Goal: Task Accomplishment & Management: Manage account settings

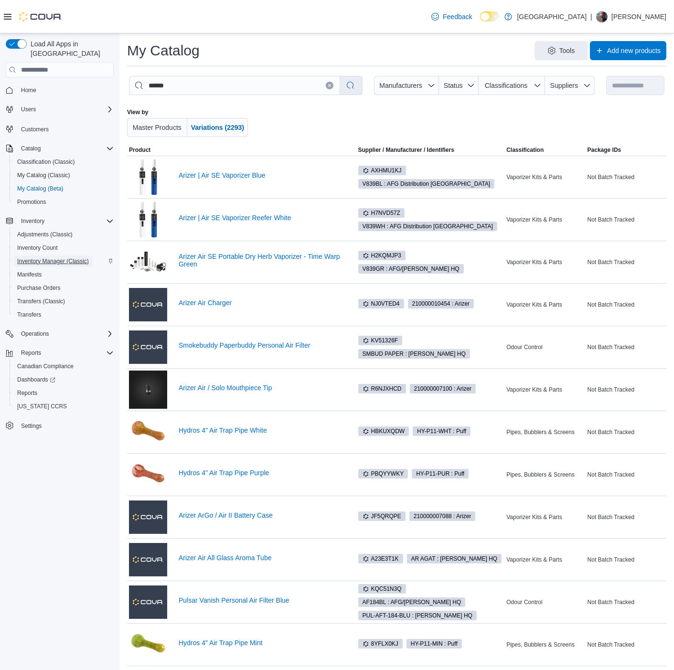
click at [47, 257] on span "Inventory Manager (Classic)" at bounding box center [53, 261] width 72 height 8
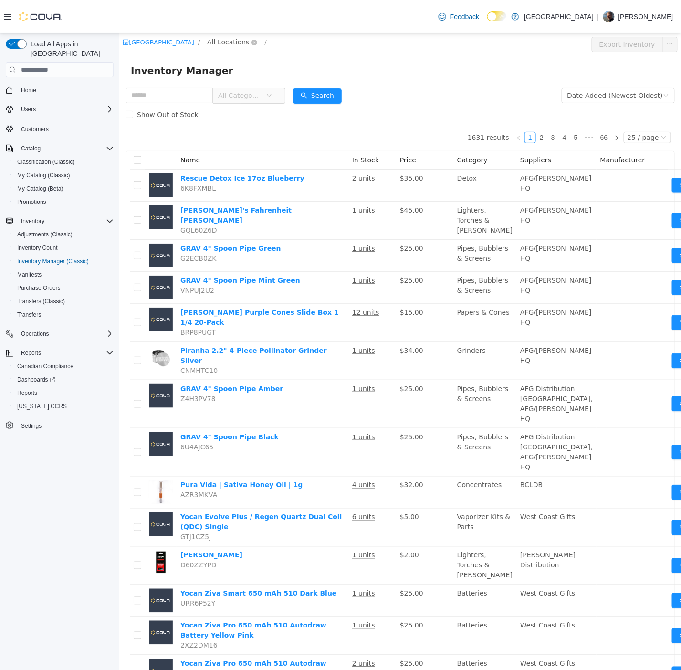
click at [239, 40] on span "All Locations" at bounding box center [228, 42] width 42 height 11
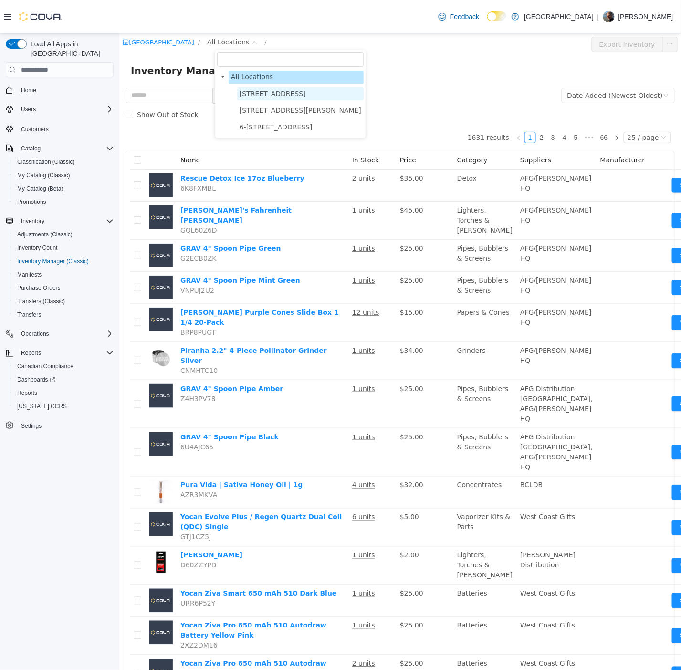
click at [263, 90] on span "103-855 Shawnigan Mill Bay Rd." at bounding box center [272, 94] width 66 height 8
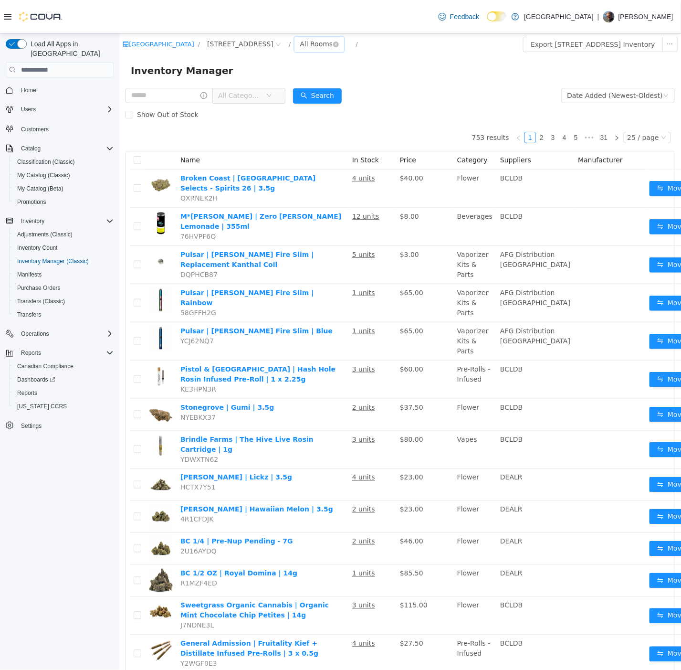
click at [332, 45] on div "All Rooms" at bounding box center [315, 44] width 33 height 14
click at [353, 95] on li "Vault" at bounding box center [362, 93] width 57 height 15
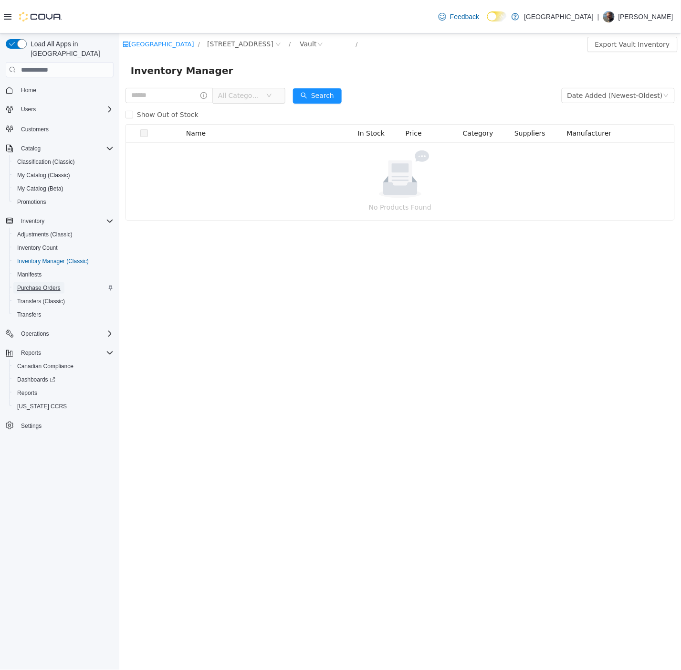
click at [49, 284] on span "Purchase Orders" at bounding box center [38, 288] width 43 height 8
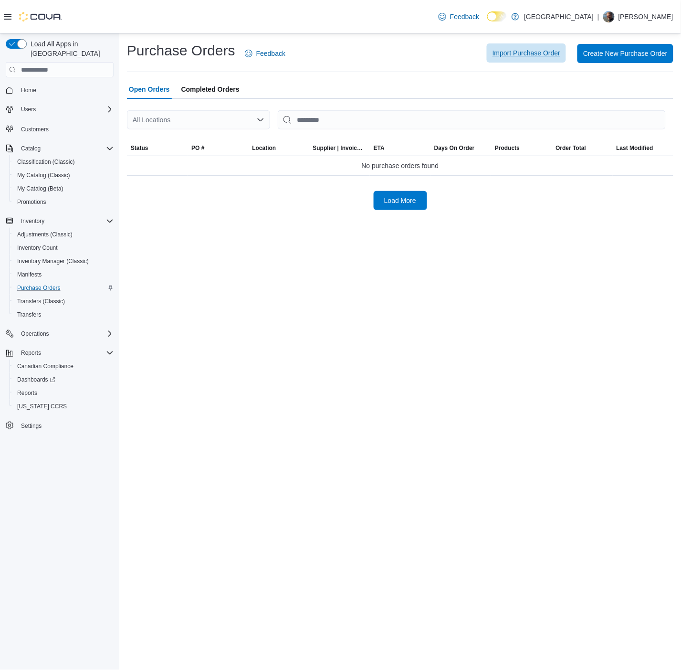
click at [530, 56] on span "Import Purchase Order" at bounding box center [527, 53] width 68 height 10
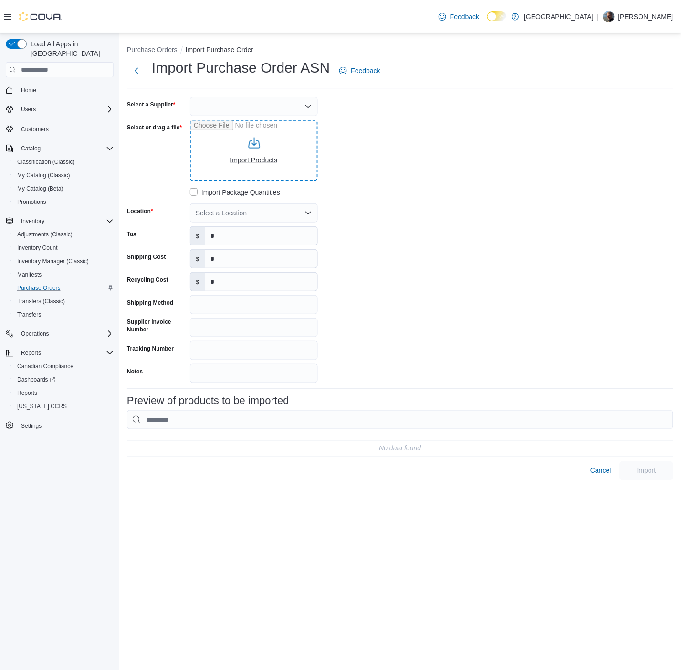
click at [250, 151] on input "Select or drag a file" at bounding box center [254, 150] width 128 height 61
type input "**********"
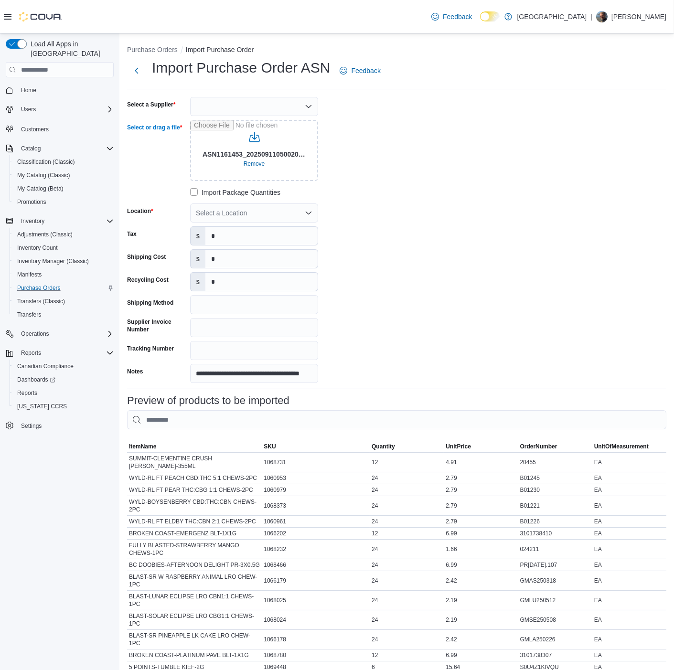
click at [243, 215] on div "Select a Location" at bounding box center [254, 212] width 128 height 19
click at [280, 247] on span "103-855 Shawnigan Mill Bay Rd." at bounding box center [255, 243] width 66 height 10
click at [252, 106] on div at bounding box center [254, 106] width 128 height 19
type input "**"
click at [213, 120] on span "BC LDB" at bounding box center [259, 123] width 105 height 10
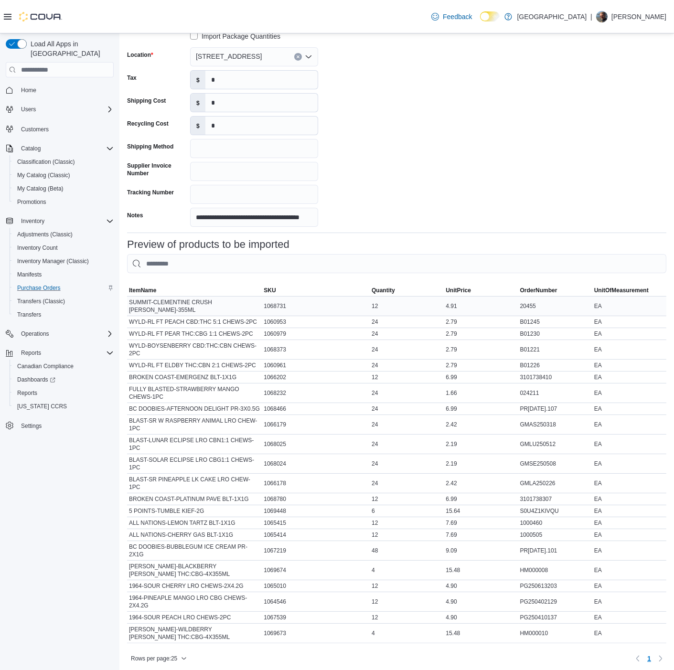
scroll to position [169, 0]
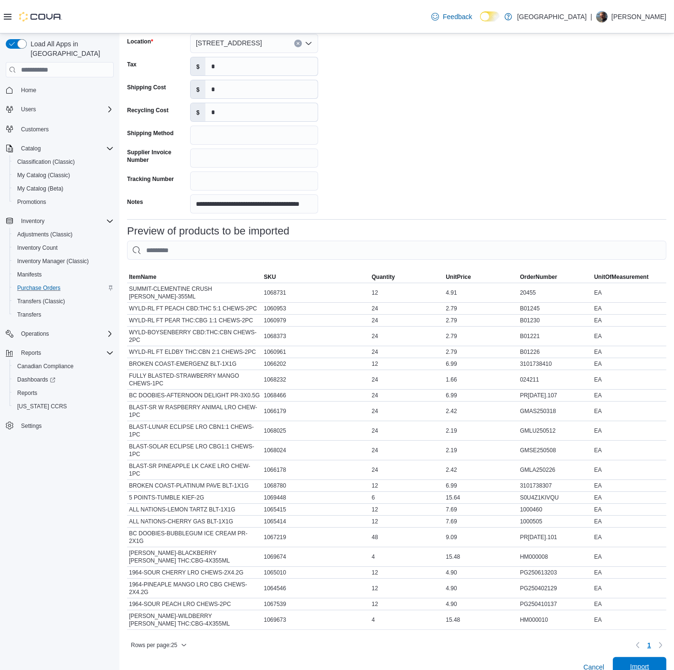
click at [643, 662] on span "Import" at bounding box center [639, 667] width 19 height 10
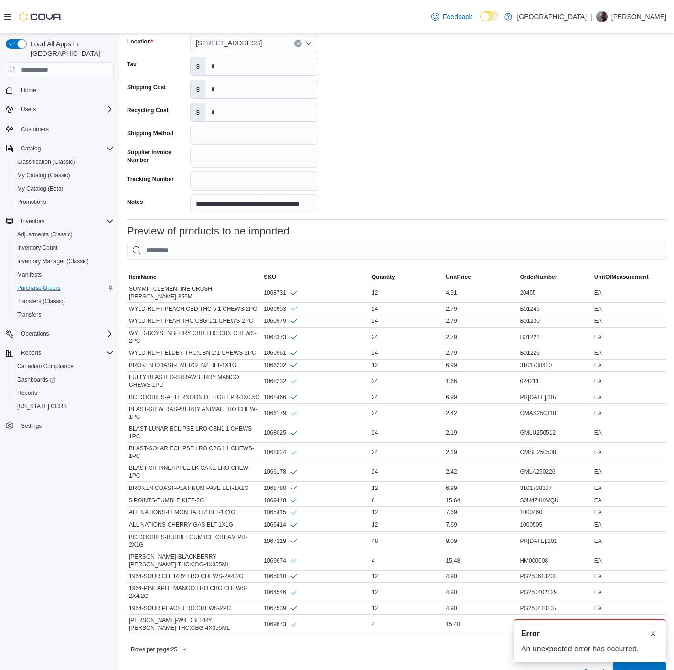
scroll to position [0, 0]
click at [649, 666] on span "Import" at bounding box center [639, 671] width 19 height 10
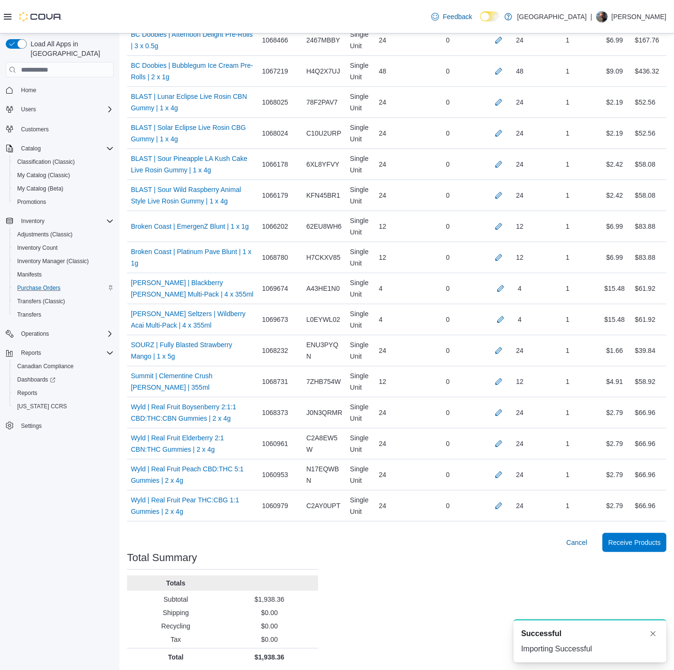
scroll to position [481, 0]
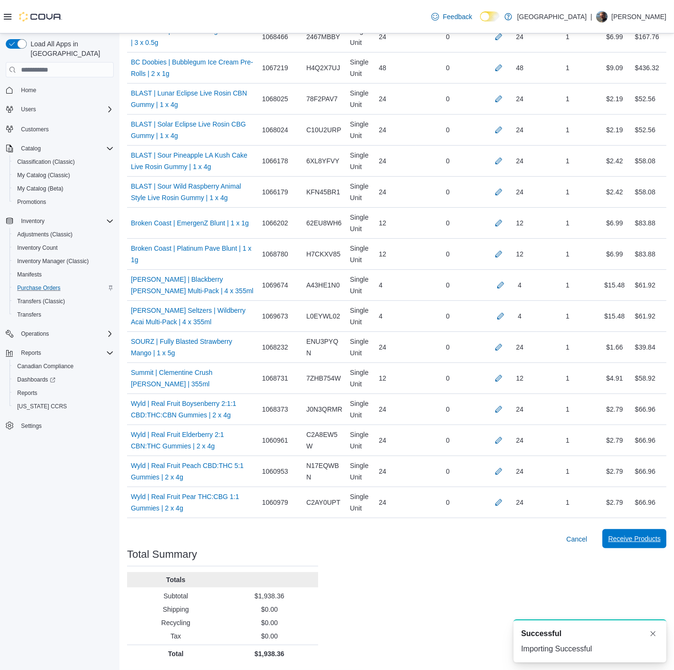
click at [645, 541] on span "Receive Products" at bounding box center [634, 539] width 53 height 10
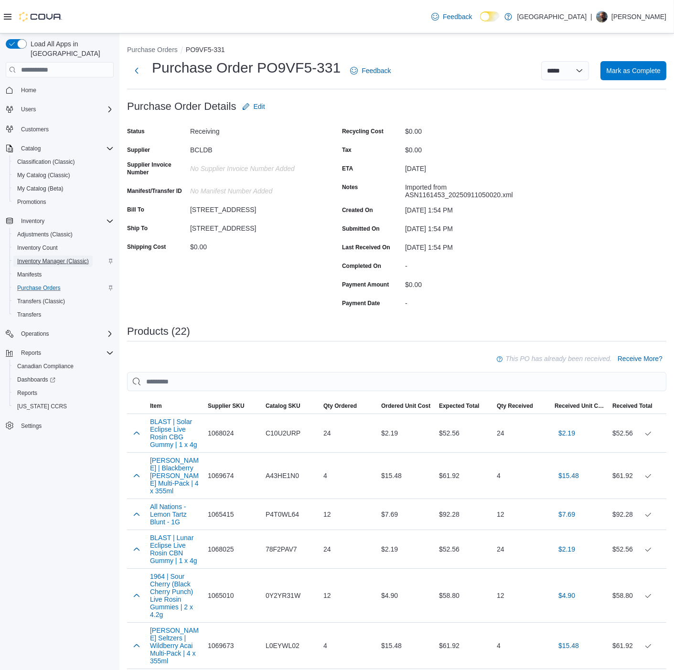
click at [45, 257] on span "Inventory Manager (Classic)" at bounding box center [53, 261] width 72 height 8
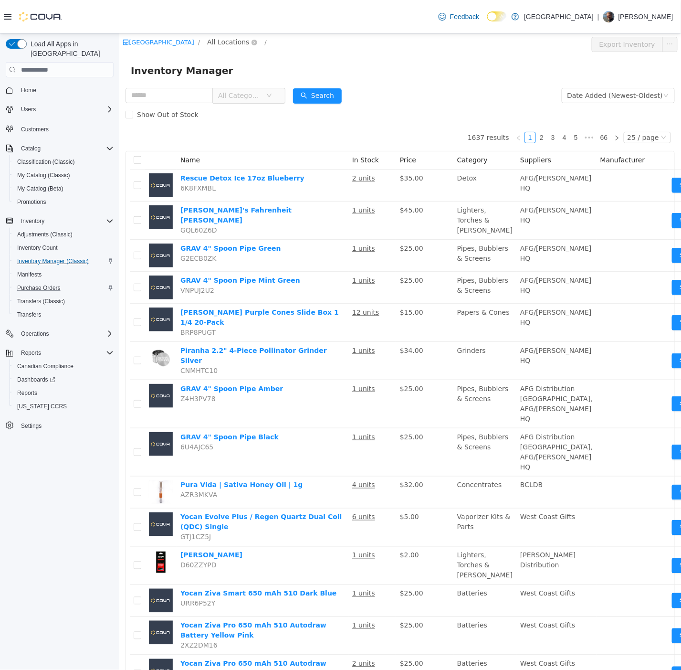
click at [243, 37] on span "All Locations" at bounding box center [228, 42] width 42 height 11
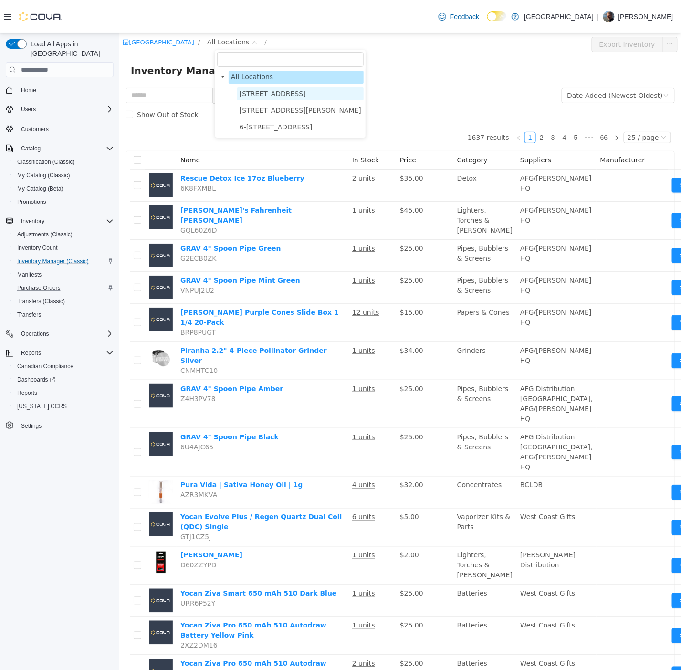
click at [256, 90] on span "103-855 Shawnigan Mill Bay Rd." at bounding box center [272, 94] width 66 height 8
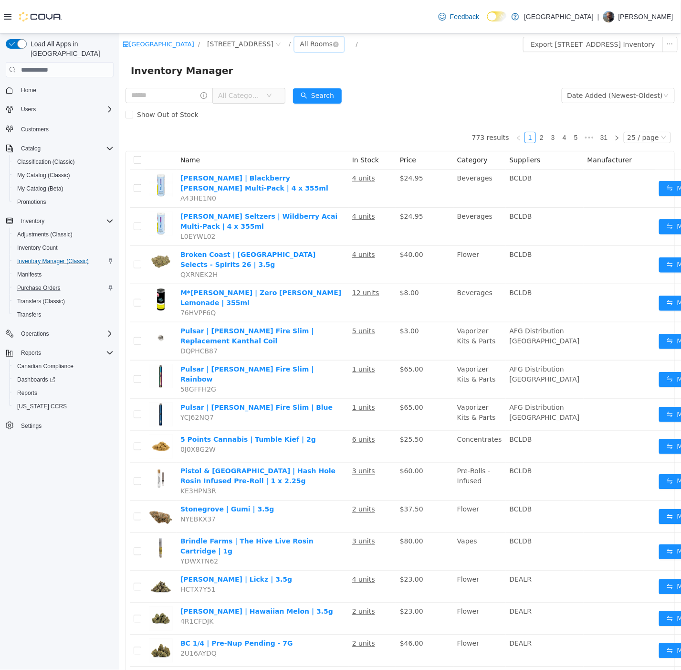
click at [332, 46] on div "All Rooms" at bounding box center [315, 44] width 33 height 14
click at [363, 95] on li "Vault" at bounding box center [362, 93] width 57 height 15
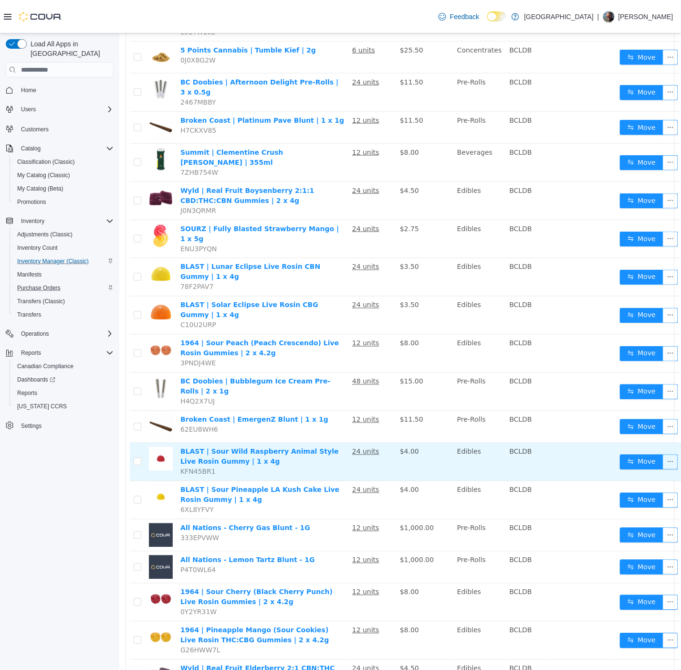
scroll to position [235, 0]
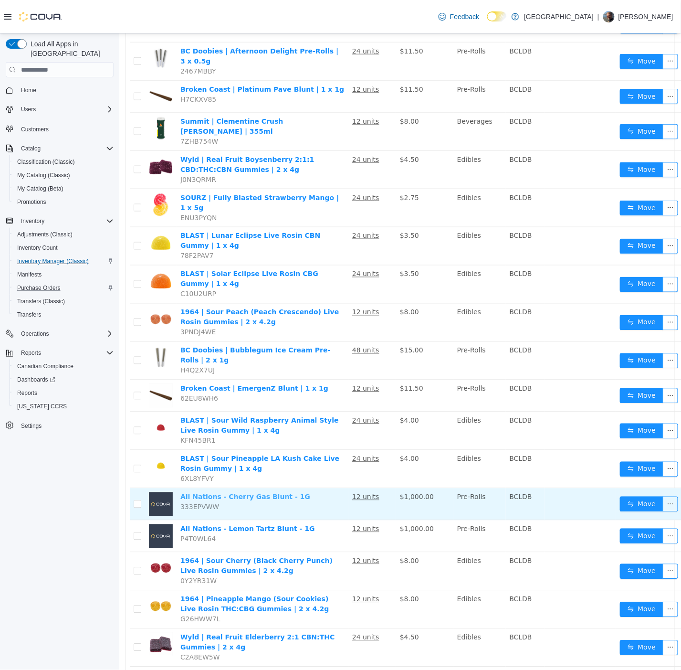
click at [274, 493] on link "All Nations - Cherry Gas Blunt - 1G" at bounding box center [245, 497] width 130 height 8
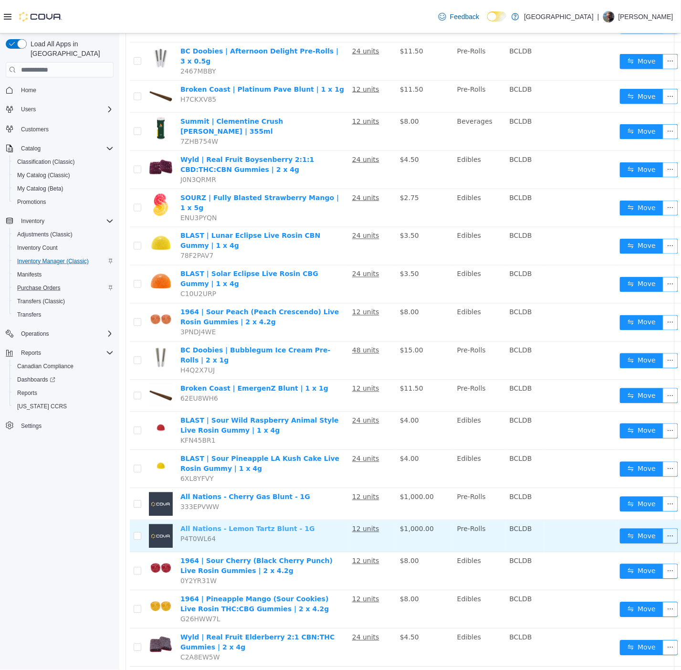
click at [232, 525] on link "All Nations - Lemon Tartz Blunt - 1G" at bounding box center [247, 529] width 135 height 8
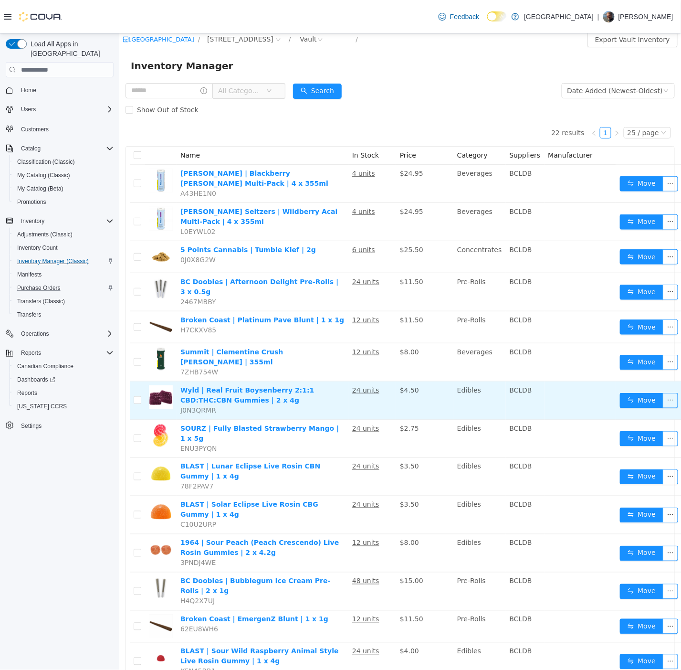
scroll to position [0, 0]
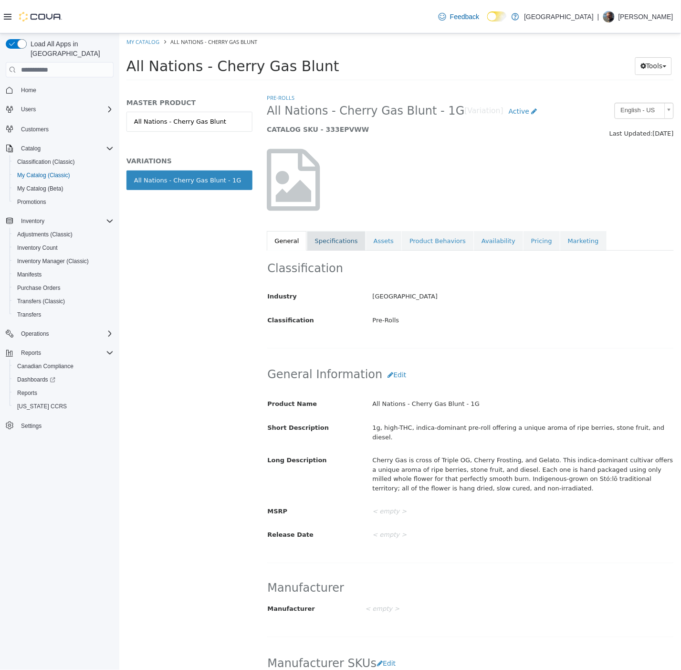
click at [335, 240] on link "Specifications" at bounding box center [335, 241] width 58 height 20
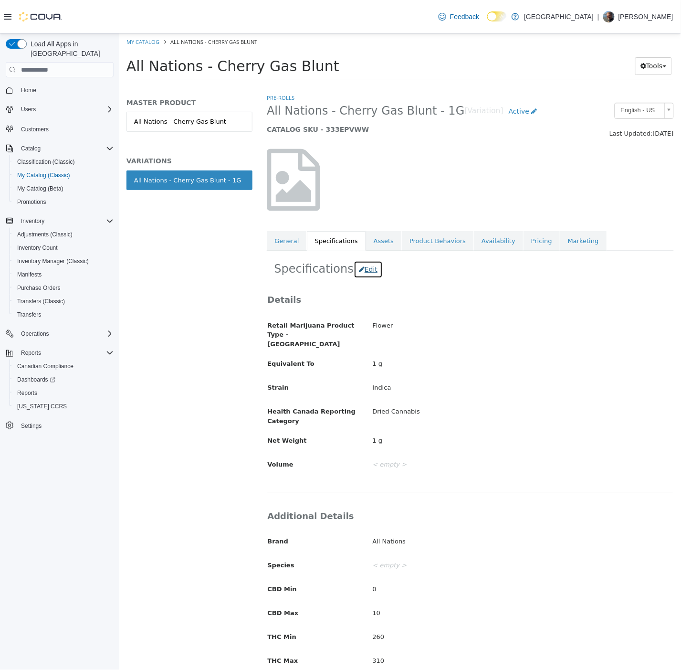
click at [366, 276] on button "Edit" at bounding box center [367, 270] width 29 height 18
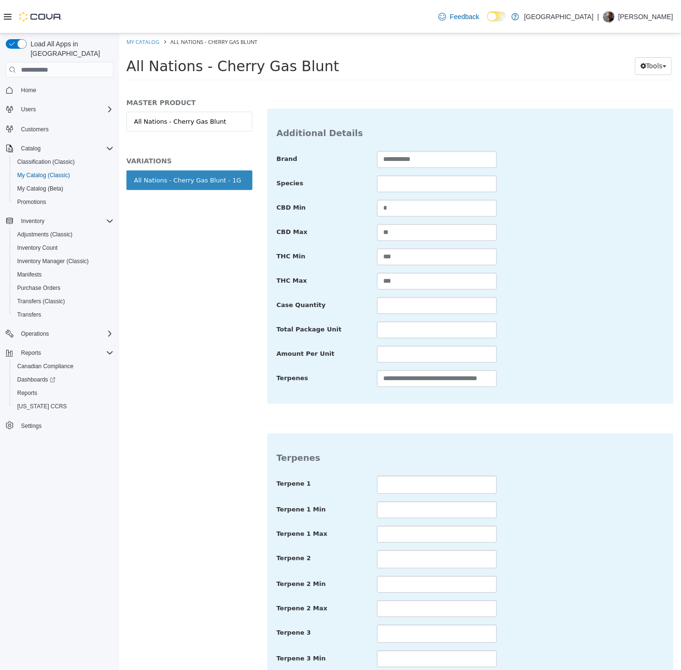
scroll to position [335, 0]
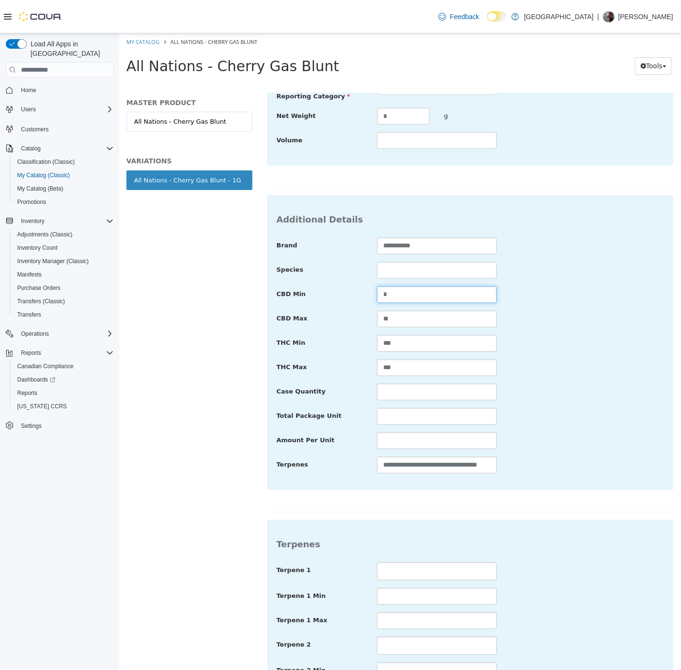
drag, startPoint x: 404, startPoint y: 279, endPoint x: 366, endPoint y: 290, distance: 40.1
click at [366, 290] on div "CBD Min *" at bounding box center [470, 294] width 402 height 17
drag, startPoint x: 283, startPoint y: 308, endPoint x: 418, endPoint y: 332, distance: 136.8
click at [274, 311] on div "CBD Max **" at bounding box center [470, 319] width 402 height 17
drag, startPoint x: 446, startPoint y: 338, endPoint x: 338, endPoint y: 331, distance: 107.7
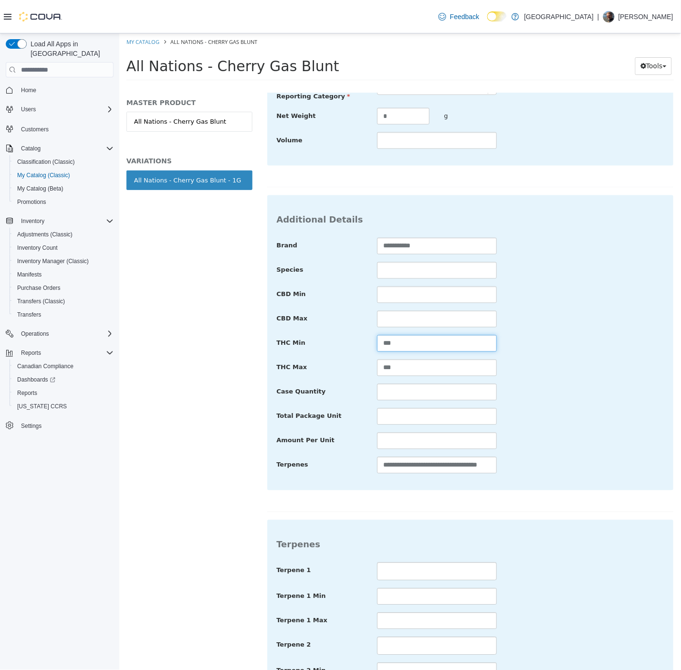
click at [338, 335] on div "THC Min ***" at bounding box center [470, 343] width 402 height 17
drag, startPoint x: 458, startPoint y: 371, endPoint x: 401, endPoint y: 348, distance: 62.0
click at [417, 353] on div "**********" at bounding box center [470, 356] width 388 height 236
click at [429, 359] on input "***" at bounding box center [437, 367] width 120 height 17
drag, startPoint x: 429, startPoint y: 359, endPoint x: 478, endPoint y: 401, distance: 64.4
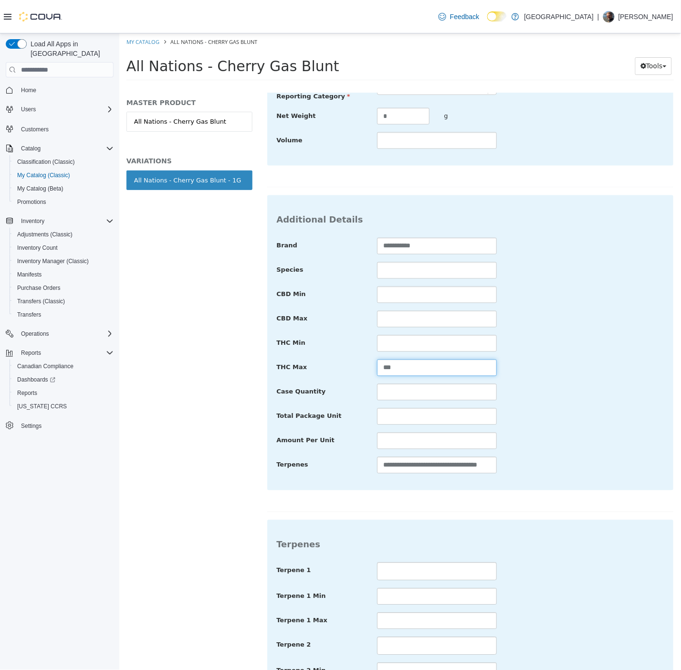
click at [349, 365] on div "THC Max ***" at bounding box center [470, 367] width 402 height 17
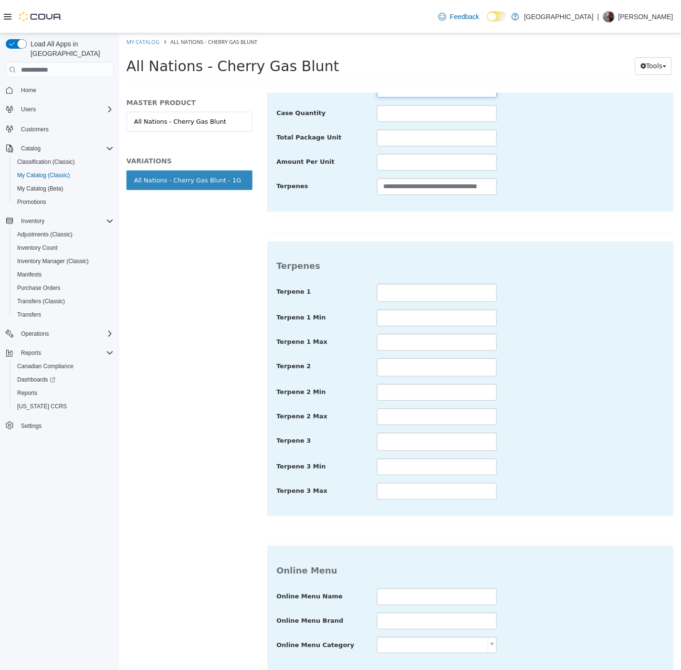
scroll to position [653, 0]
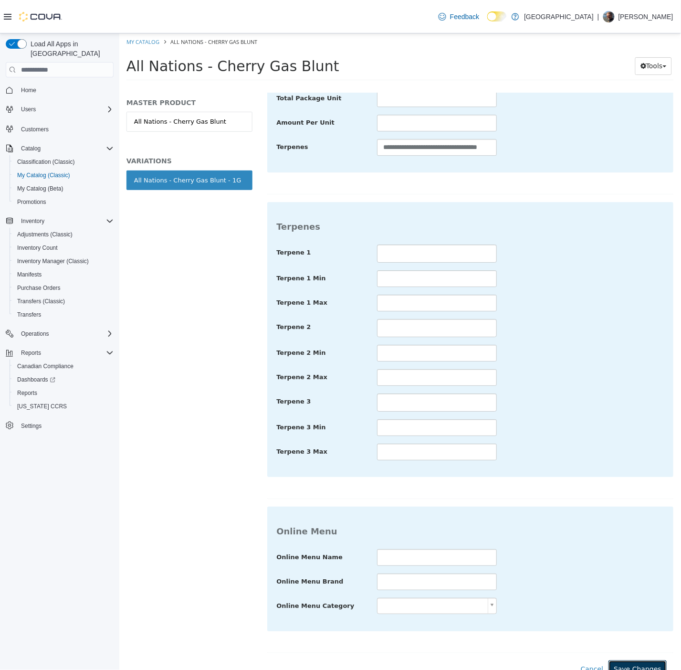
click at [623, 661] on button "Save Changes" at bounding box center [637, 669] width 58 height 18
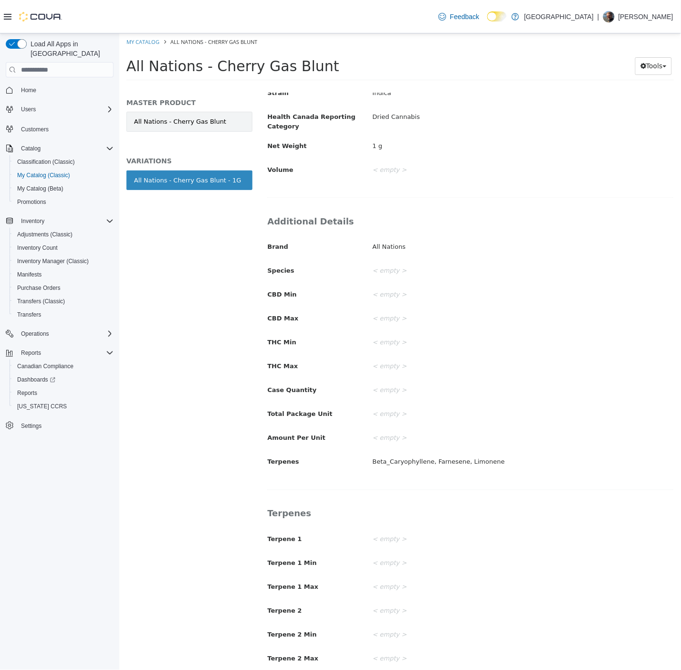
click at [213, 120] on link "All Nations - Cherry Gas Blunt" at bounding box center [189, 122] width 126 height 20
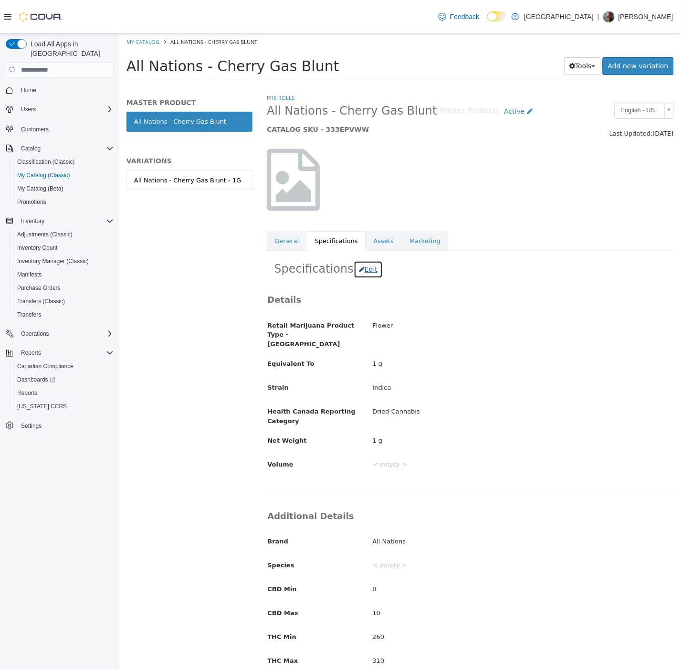
click at [360, 270] on button "Edit" at bounding box center [367, 270] width 29 height 18
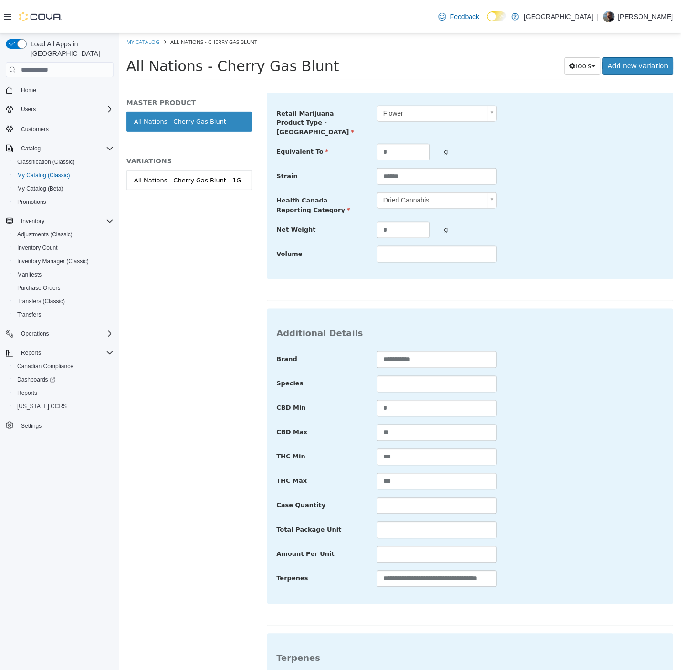
scroll to position [212, 0]
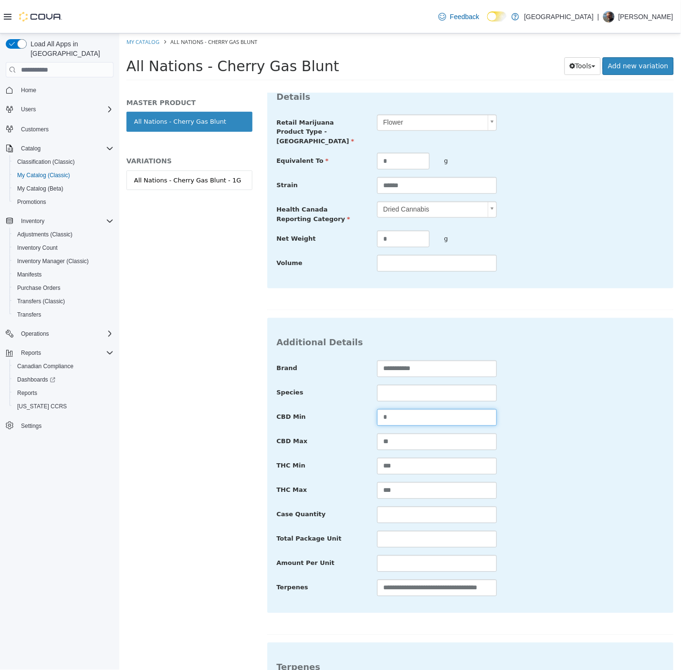
drag, startPoint x: 421, startPoint y: 412, endPoint x: 346, endPoint y: 403, distance: 75.0
click at [346, 409] on div "CBD Min *" at bounding box center [470, 417] width 402 height 17
drag, startPoint x: 419, startPoint y: 436, endPoint x: 346, endPoint y: 439, distance: 73.1
click at [346, 439] on div "CBD Max **" at bounding box center [470, 441] width 402 height 17
drag, startPoint x: 378, startPoint y: 470, endPoint x: 389, endPoint y: 481, distance: 15.9
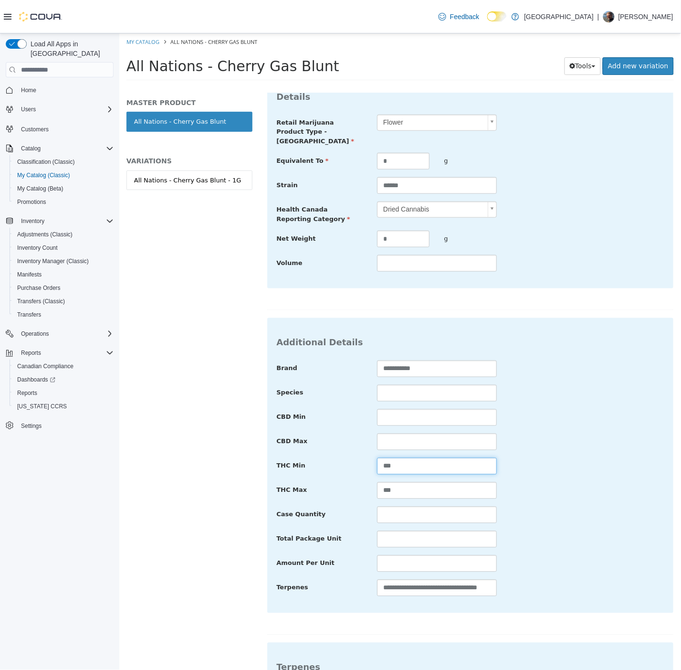
click at [364, 472] on div "**********" at bounding box center [470, 478] width 388 height 236
drag, startPoint x: 415, startPoint y: 486, endPoint x: 350, endPoint y: 494, distance: 65.8
click at [350, 494] on div "**********" at bounding box center [470, 478] width 388 height 236
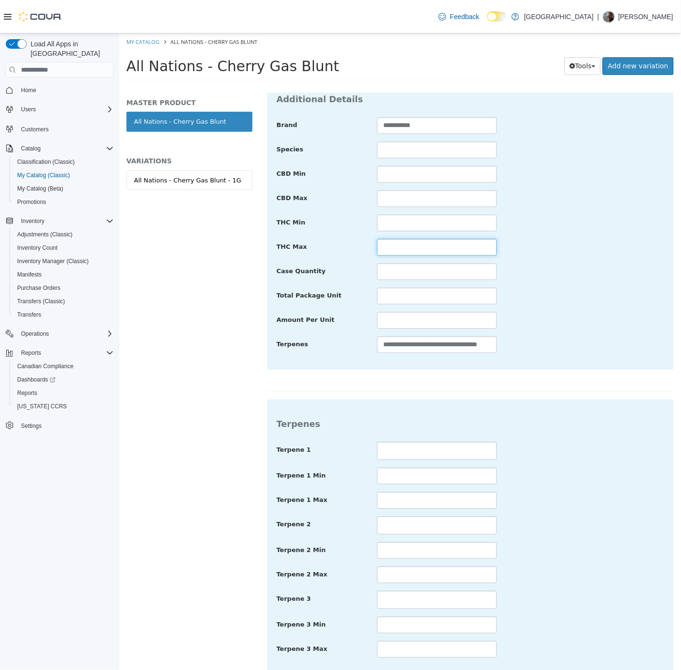
scroll to position [672, 0]
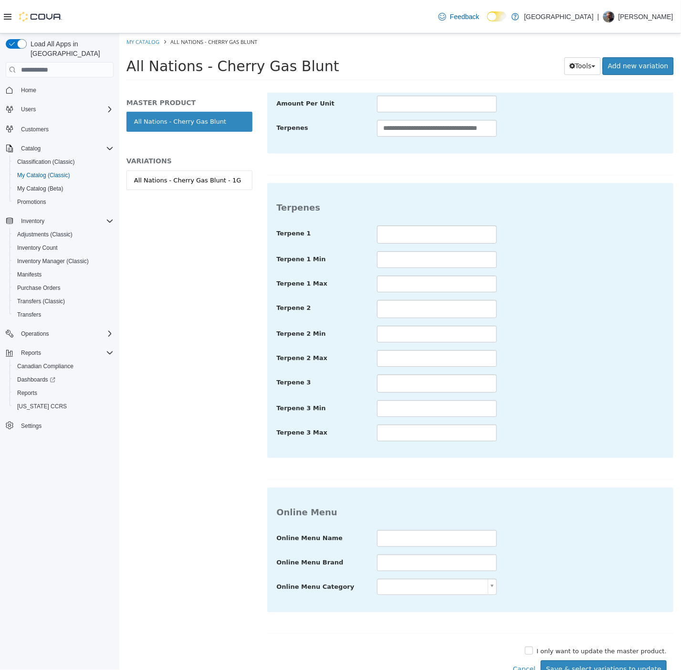
click at [607, 636] on div "**********" at bounding box center [469, 128] width 407 height 1099
click at [609, 646] on label "I only want to update the master product." at bounding box center [600, 651] width 132 height 10
click at [612, 646] on label "I only want to update the master product." at bounding box center [600, 651] width 132 height 10
click at [623, 662] on button "Save Changes" at bounding box center [637, 669] width 58 height 18
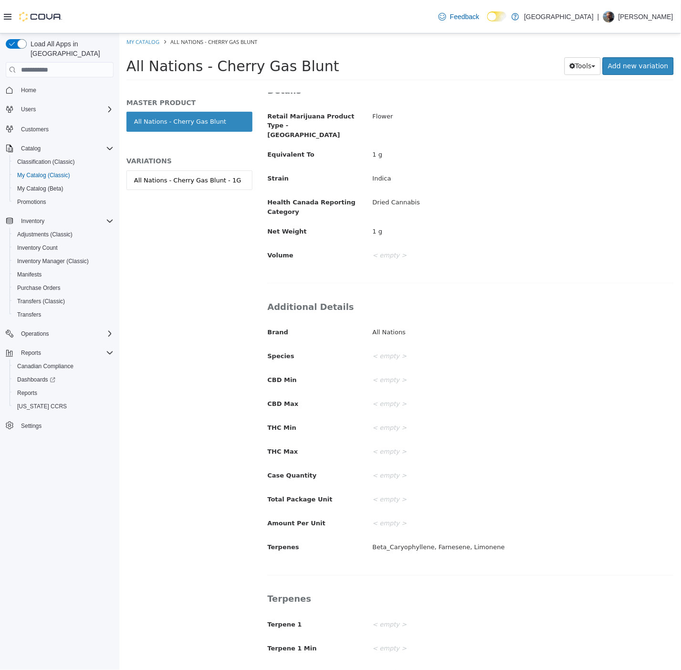
scroll to position [0, 0]
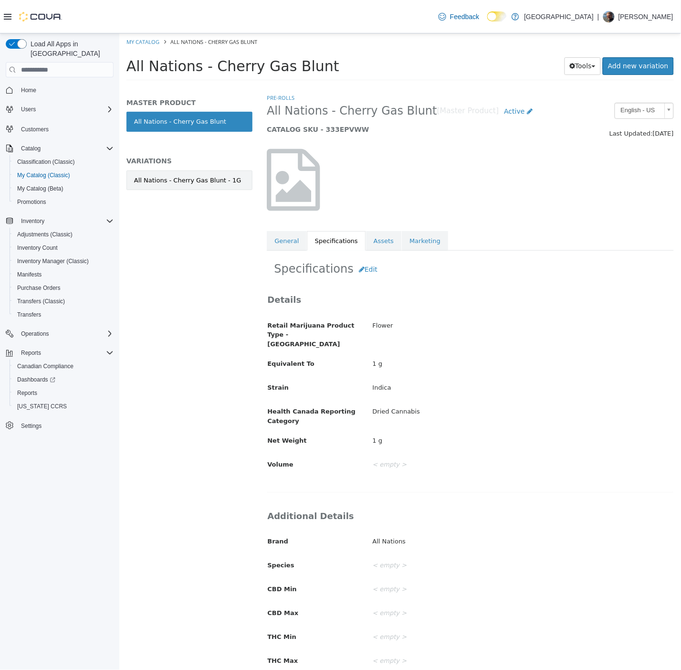
click at [190, 187] on link "All Nations - Cherry Gas Blunt - 1G" at bounding box center [189, 180] width 126 height 20
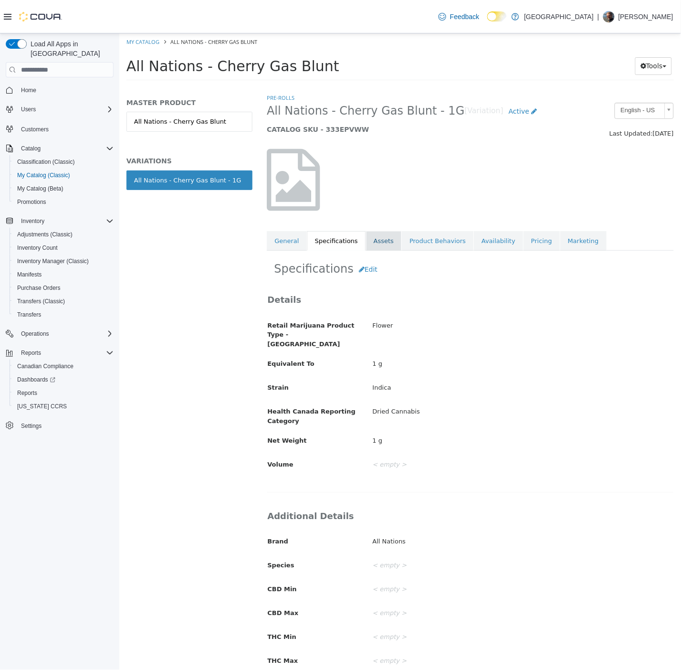
click at [377, 244] on link "Assets" at bounding box center [383, 241] width 35 height 20
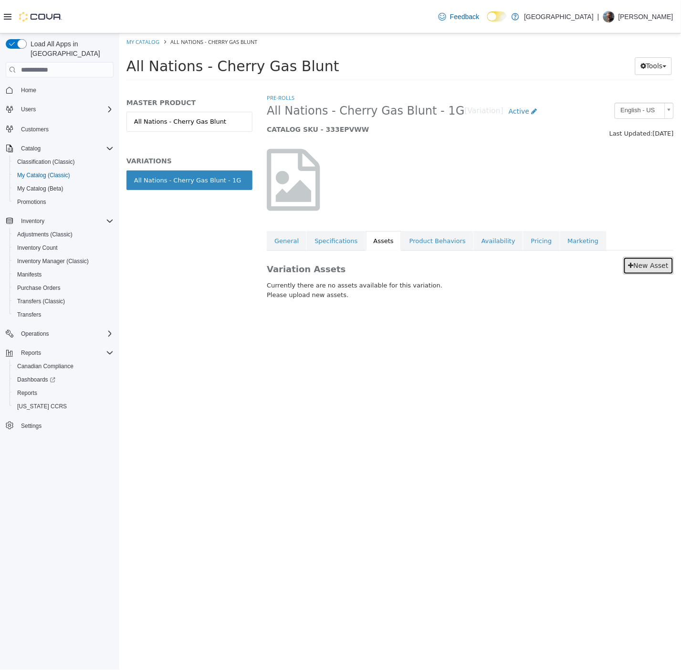
click at [640, 266] on link "New Asset" at bounding box center [648, 266] width 51 height 18
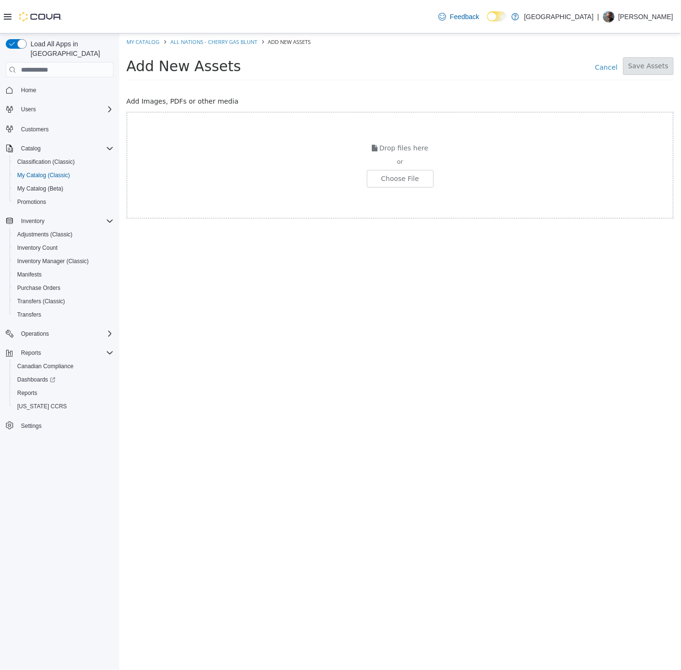
click at [423, 189] on div "Drop files here or Choose File" at bounding box center [400, 165] width 548 height 107
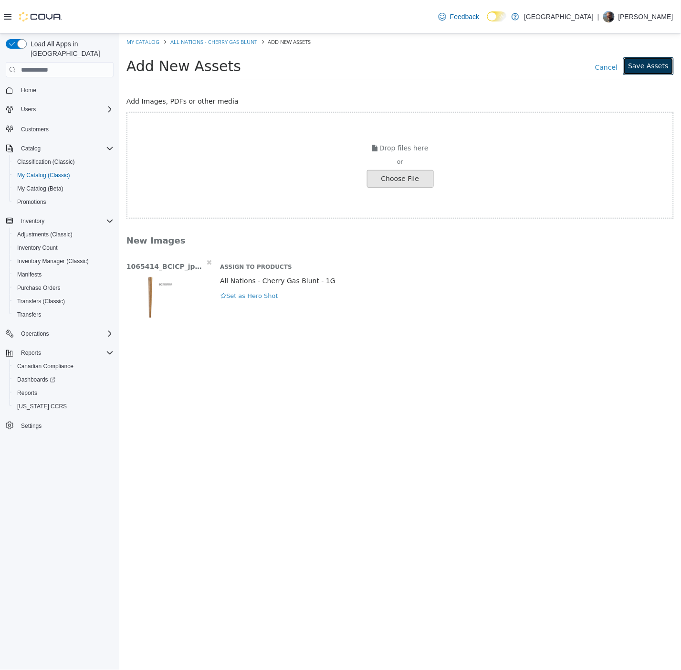
click at [644, 73] on button "Save Assets" at bounding box center [648, 66] width 51 height 18
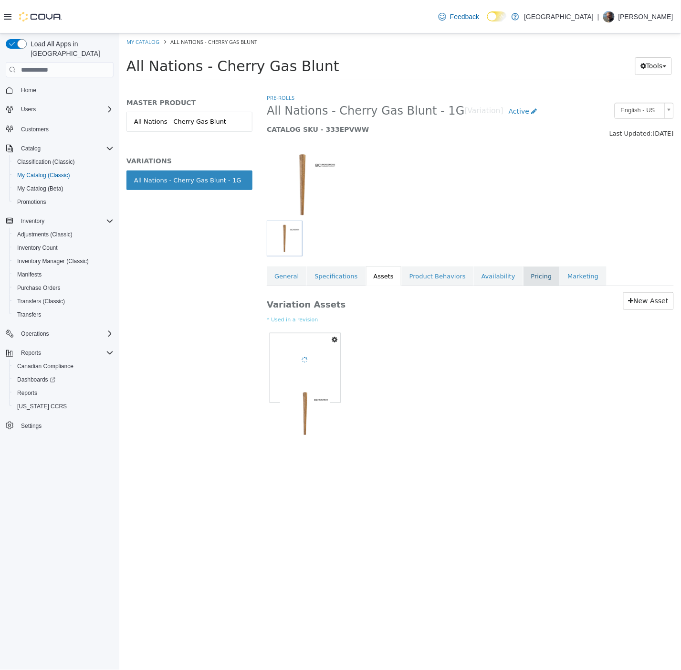
click at [523, 279] on link "Pricing" at bounding box center [541, 276] width 36 height 20
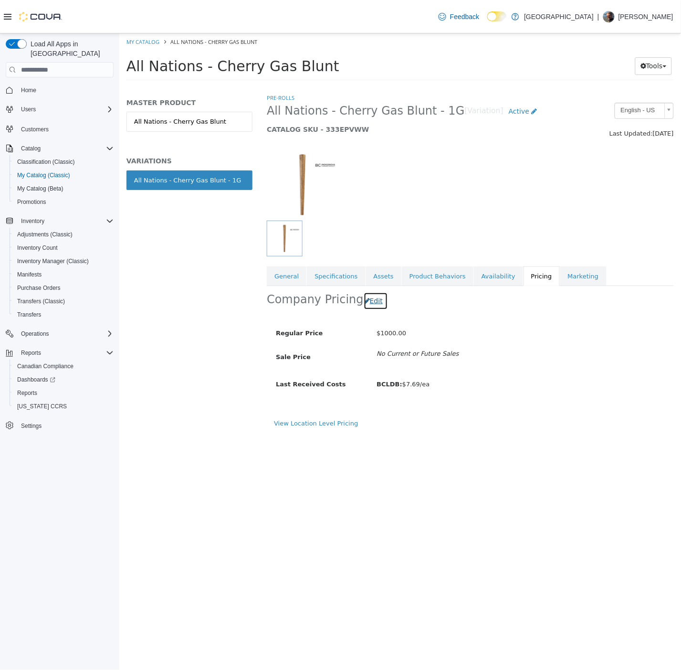
click at [370, 298] on button "Edit" at bounding box center [375, 301] width 24 height 18
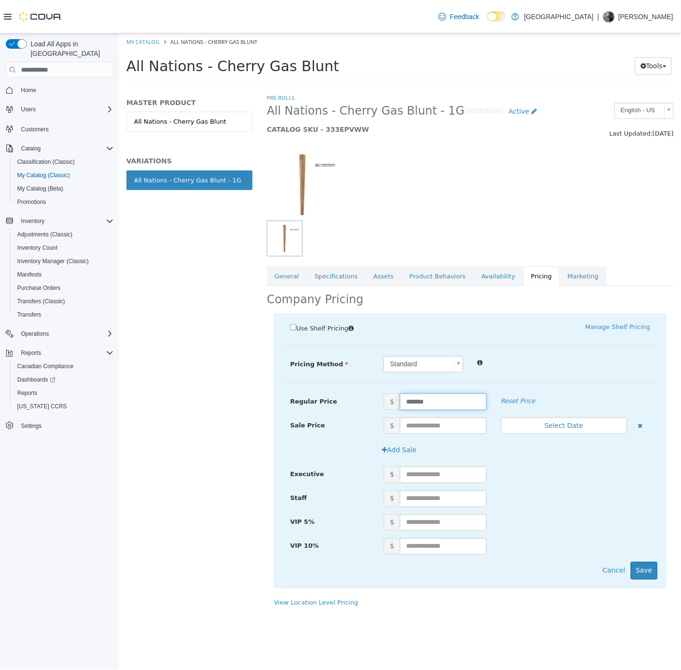
drag, startPoint x: 437, startPoint y: 401, endPoint x: 248, endPoint y: 344, distance: 197.1
click at [304, 393] on div "Regular Price $ ******* Reset Price" at bounding box center [470, 401] width 375 height 17
type input "*****"
click at [641, 571] on button "Save" at bounding box center [644, 571] width 27 height 18
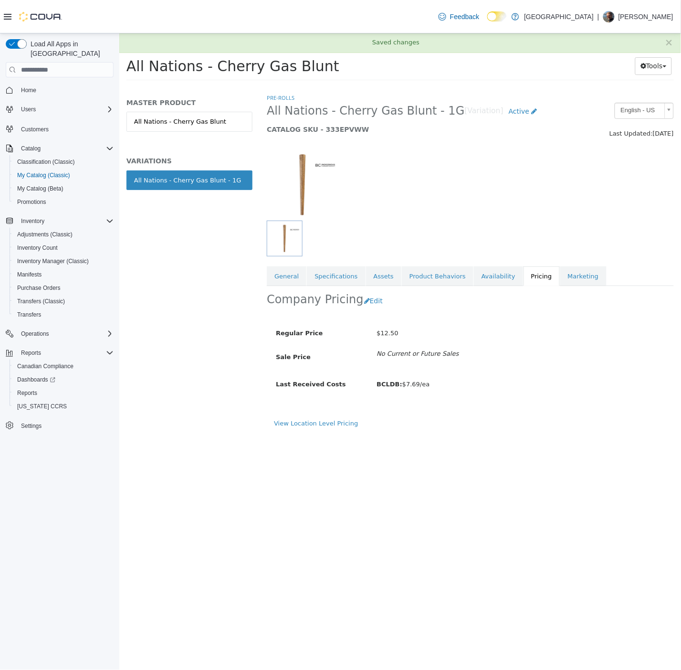
click at [287, 286] on div "Company Pricing Edit" at bounding box center [469, 301] width 407 height 30
click at [287, 283] on link "General" at bounding box center [286, 276] width 40 height 20
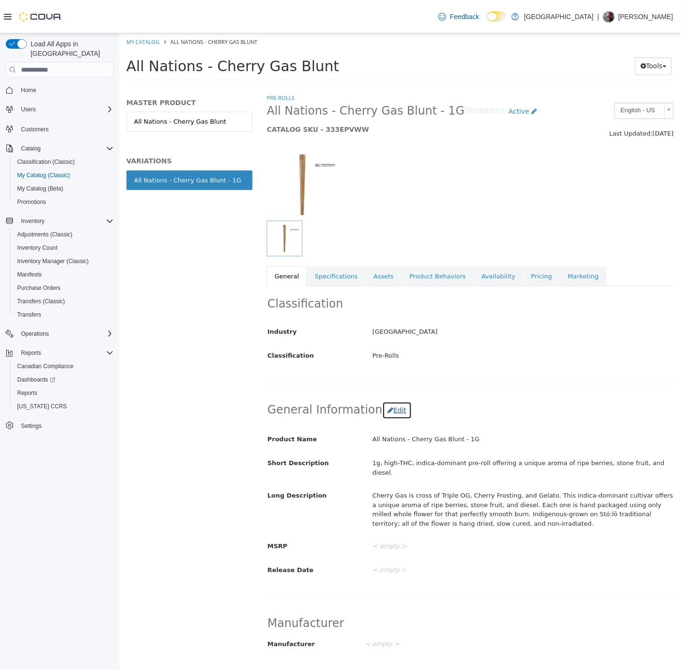
click at [387, 416] on button "Edit" at bounding box center [396, 410] width 29 height 18
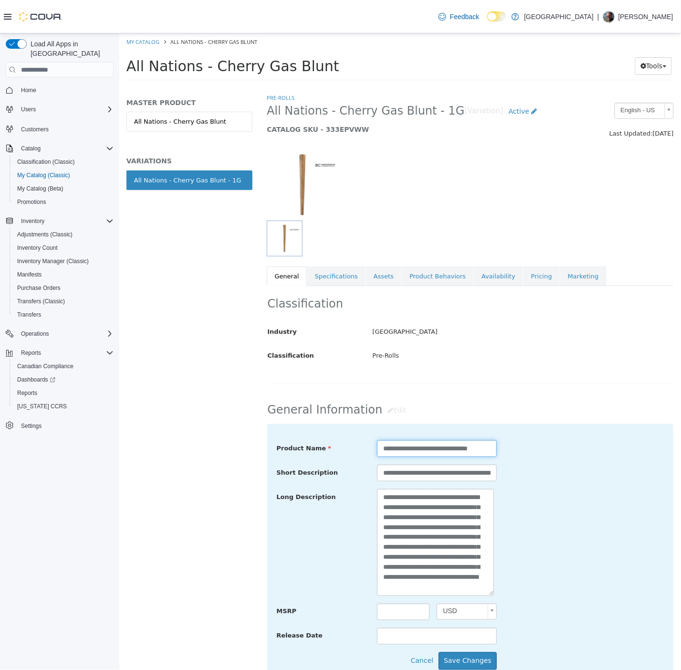
drag, startPoint x: 418, startPoint y: 453, endPoint x: 479, endPoint y: 479, distance: 66.1
click at [533, 476] on div "**********" at bounding box center [470, 542] width 388 height 205
paste input "**********"
type input "**********"
click at [464, 657] on button "Save Changes" at bounding box center [467, 661] width 58 height 18
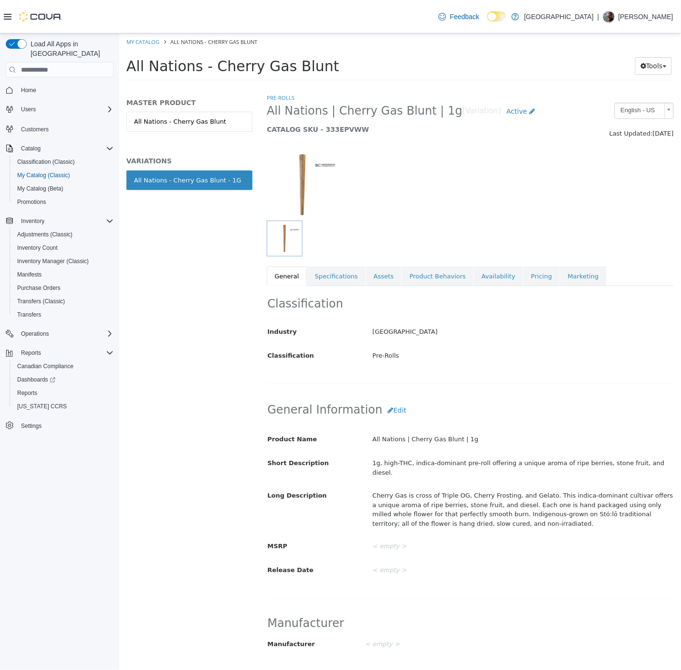
click at [392, 423] on div "General Information Edit Product Name All Nations | Cherry Gas Blunt | 1g Short…" at bounding box center [469, 495] width 407 height 208
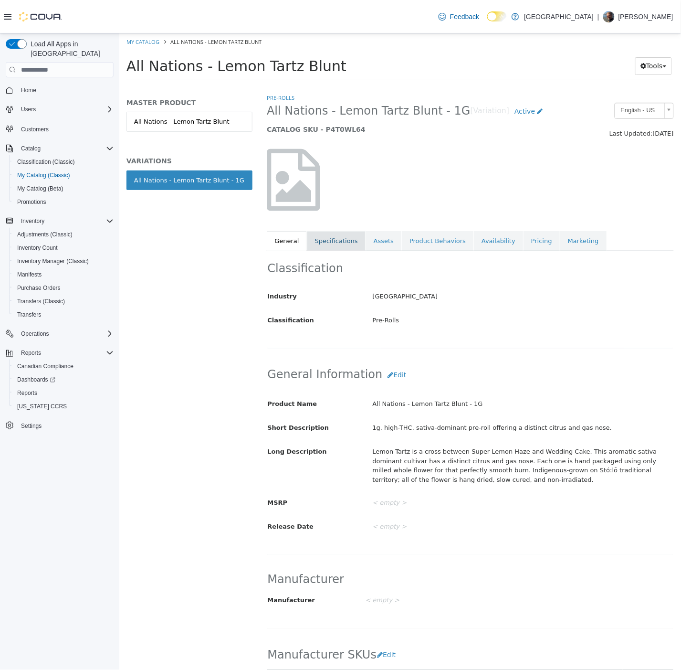
click at [321, 241] on link "Specifications" at bounding box center [335, 241] width 58 height 20
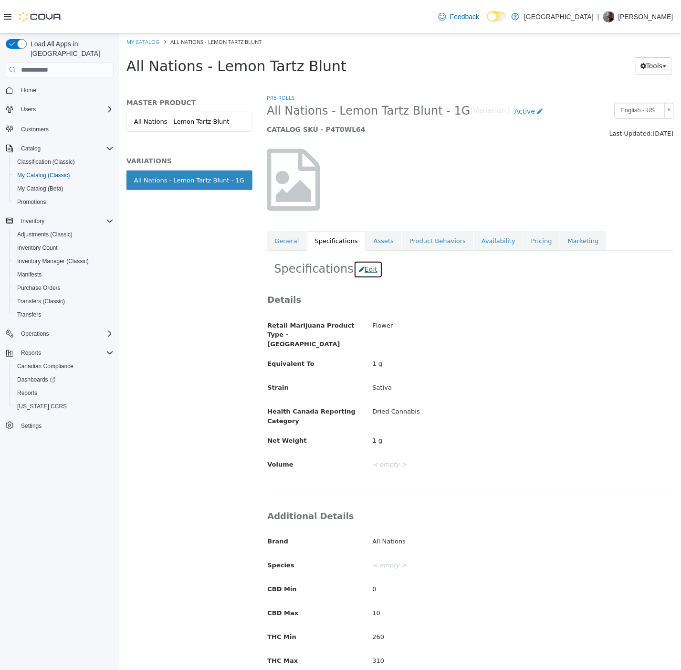
click at [367, 269] on button "Edit" at bounding box center [367, 270] width 29 height 18
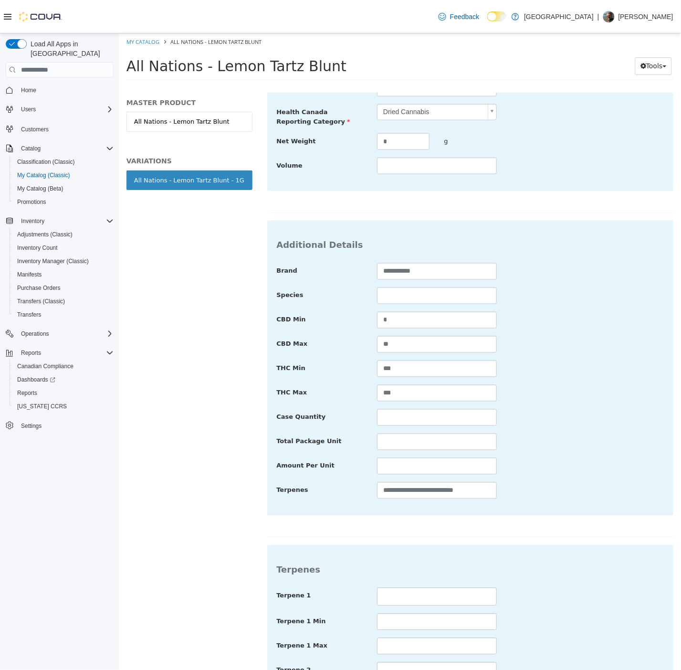
scroll to position [265, 0]
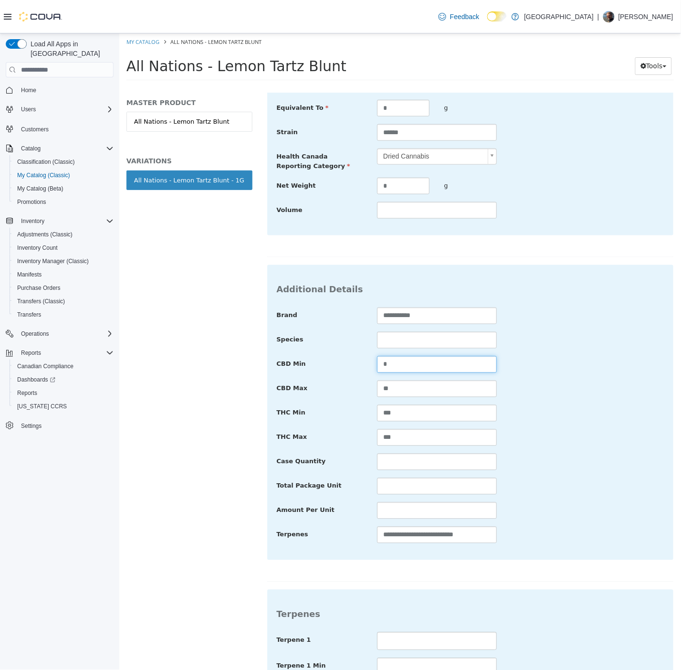
drag, startPoint x: 404, startPoint y: 351, endPoint x: 411, endPoint y: 362, distance: 12.4
click at [347, 356] on div "CBD Min *" at bounding box center [470, 364] width 402 height 17
drag, startPoint x: 396, startPoint y: 380, endPoint x: 384, endPoint y: 380, distance: 12.4
click at [384, 380] on input "**" at bounding box center [437, 388] width 120 height 17
type input "*"
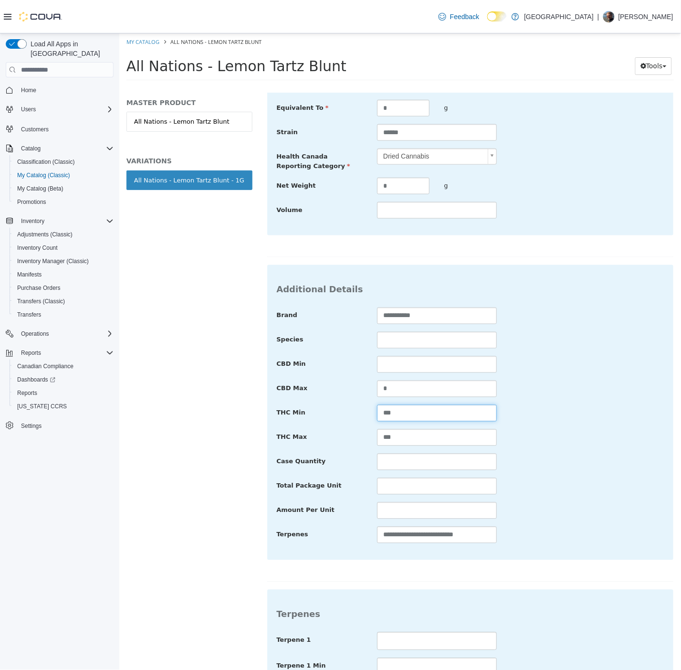
drag, startPoint x: 382, startPoint y: 405, endPoint x: 393, endPoint y: 399, distance: 12.2
click at [380, 406] on input "***" at bounding box center [437, 413] width 120 height 17
drag, startPoint x: 408, startPoint y: 383, endPoint x: 388, endPoint y: 396, distance: 23.8
click at [376, 390] on div "**********" at bounding box center [470, 425] width 388 height 236
drag, startPoint x: 401, startPoint y: 434, endPoint x: 347, endPoint y: 438, distance: 54.0
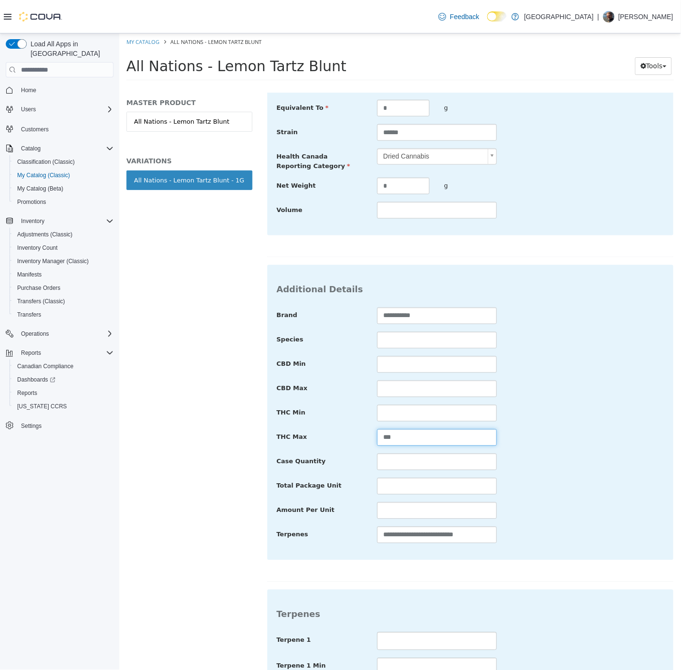
click at [347, 438] on div "THC Max ***" at bounding box center [470, 437] width 402 height 17
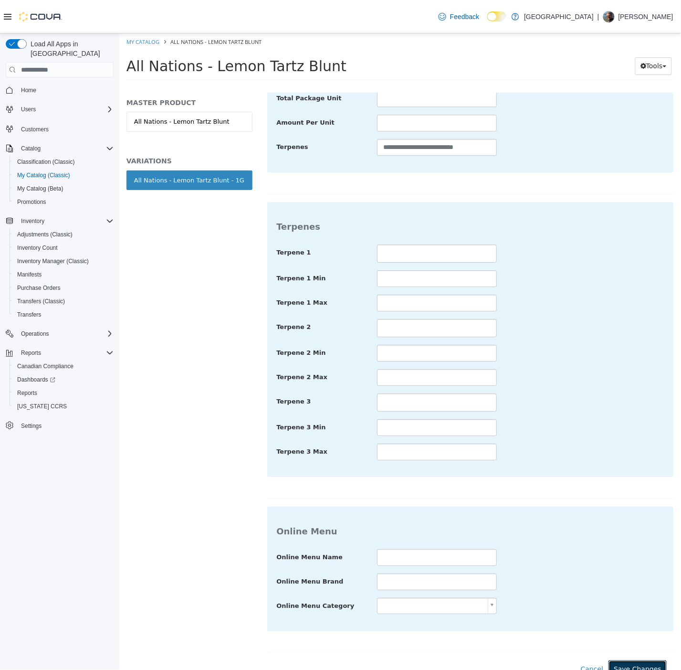
click at [643, 661] on button "Save Changes" at bounding box center [637, 669] width 58 height 18
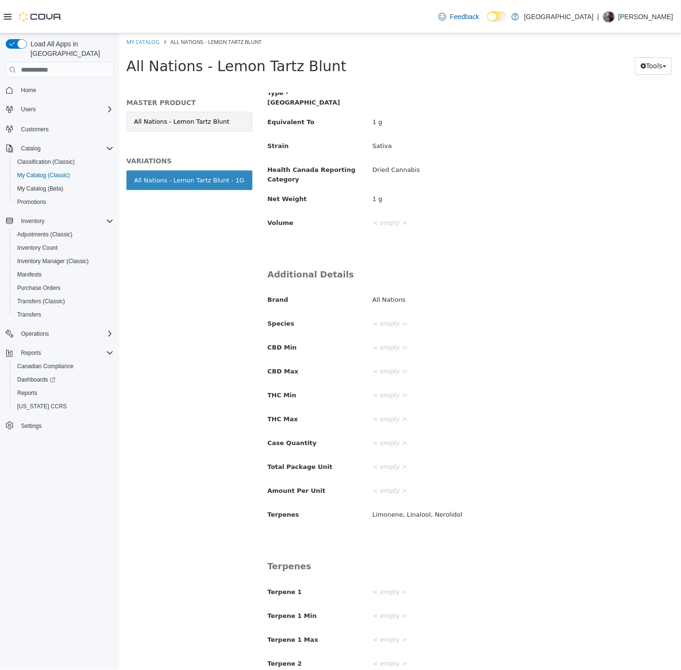
click at [224, 126] on link "All Nations - Lemon Tartz Blunt" at bounding box center [189, 122] width 126 height 20
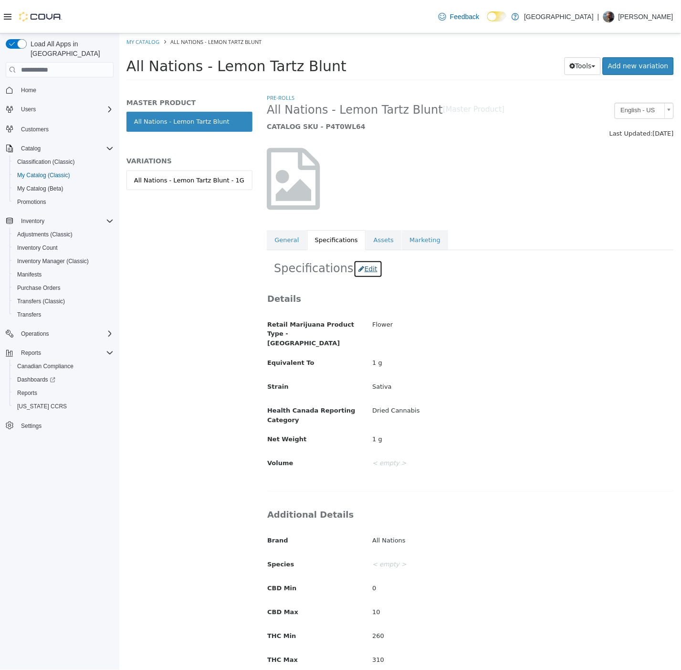
click at [363, 267] on button "Edit" at bounding box center [367, 269] width 29 height 18
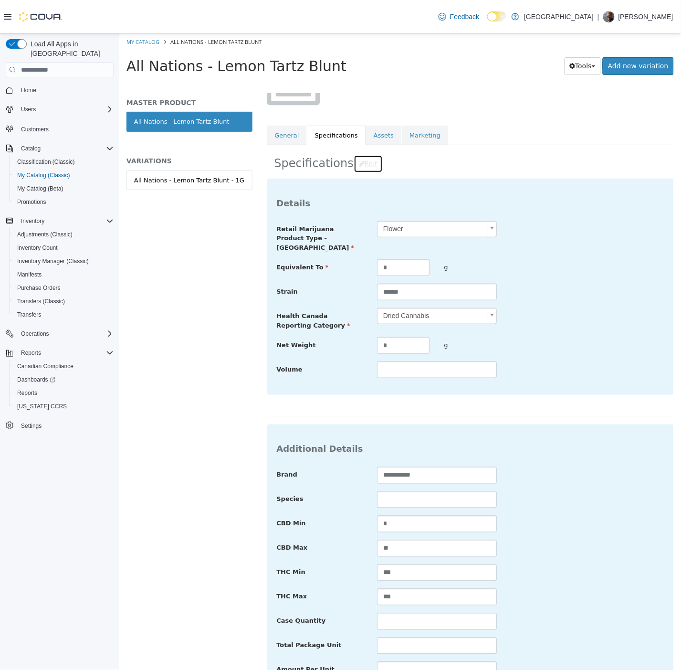
scroll to position [106, 0]
drag, startPoint x: 370, startPoint y: 519, endPoint x: 354, endPoint y: 520, distance: 15.8
click at [354, 520] on div "CBD Min *" at bounding box center [470, 523] width 402 height 17
drag, startPoint x: 393, startPoint y: 532, endPoint x: 351, endPoint y: 549, distance: 45.2
click at [351, 549] on div "**********" at bounding box center [470, 584] width 388 height 236
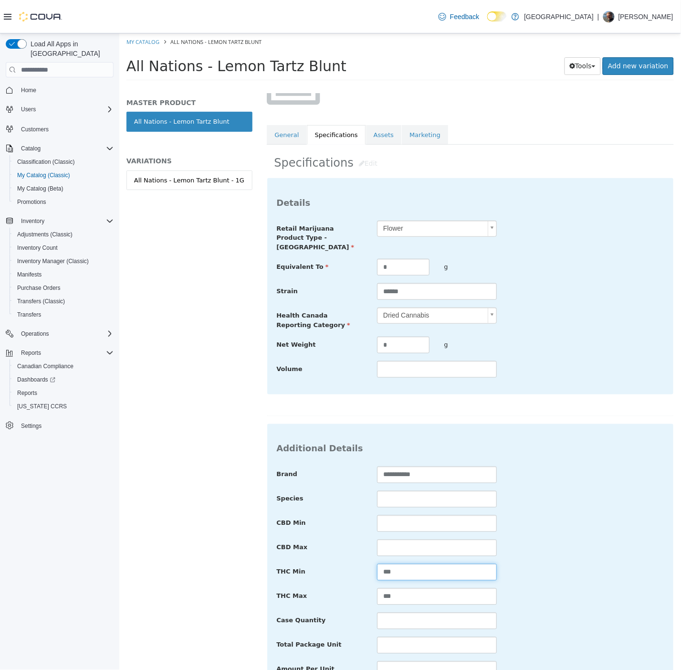
drag, startPoint x: 392, startPoint y: 566, endPoint x: 353, endPoint y: 574, distance: 39.5
click at [354, 574] on div "**********" at bounding box center [470, 584] width 388 height 236
drag, startPoint x: 410, startPoint y: 582, endPoint x: 294, endPoint y: 588, distance: 116.6
click at [301, 595] on div "THC Max ***" at bounding box center [470, 596] width 402 height 17
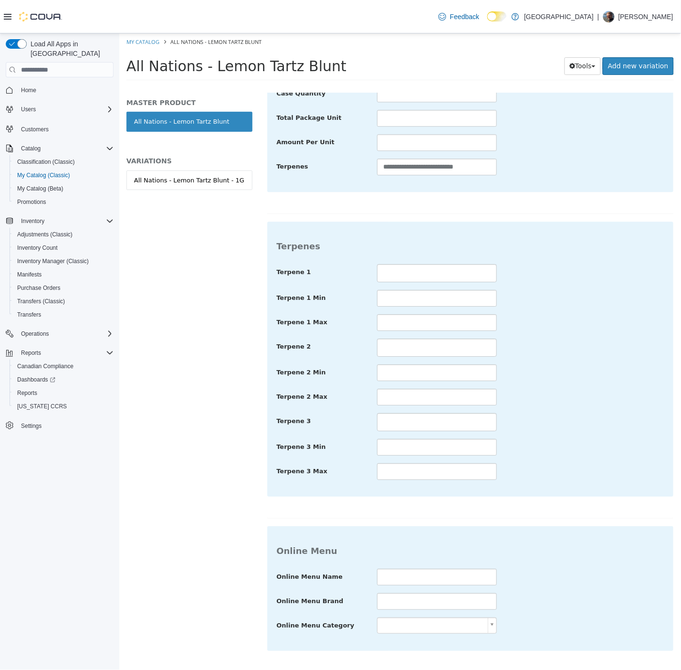
scroll to position [672, 0]
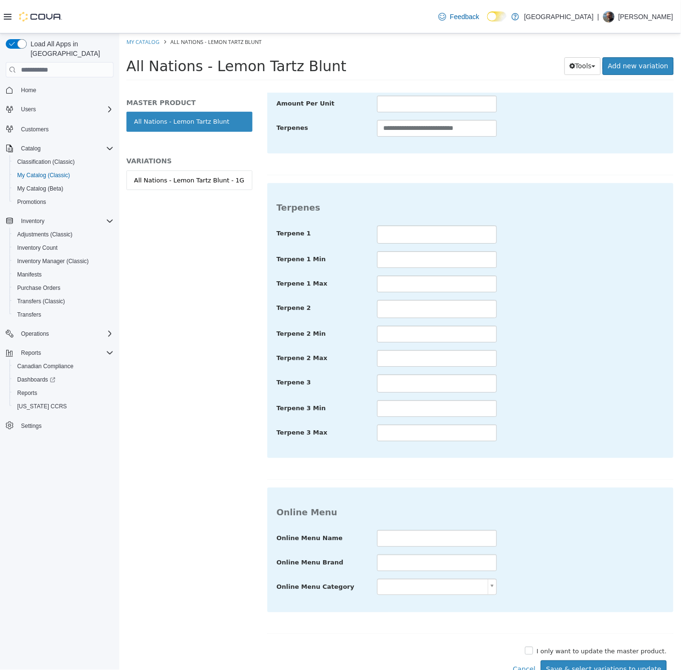
click at [566, 635] on div "**********" at bounding box center [469, 128] width 407 height 1099
click at [570, 646] on label "I only want to update the master product." at bounding box center [600, 651] width 132 height 10
click at [623, 661] on button "Save Changes" at bounding box center [637, 669] width 58 height 18
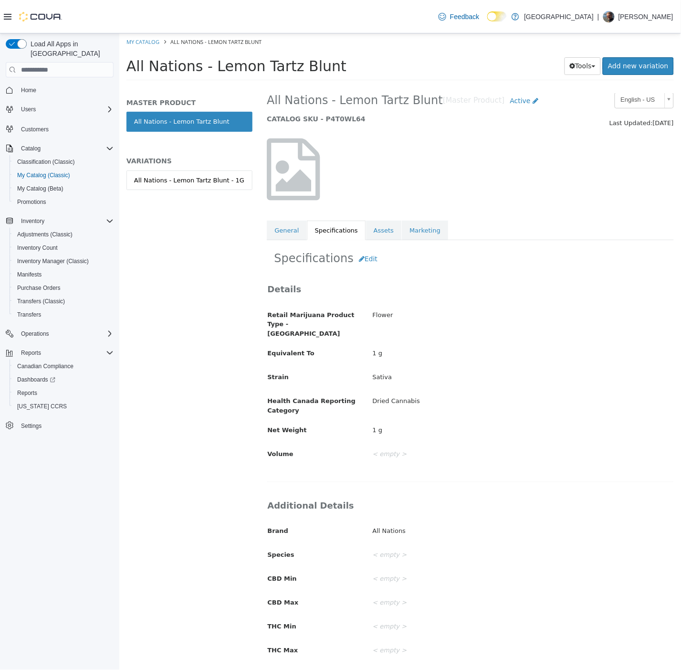
scroll to position [0, 0]
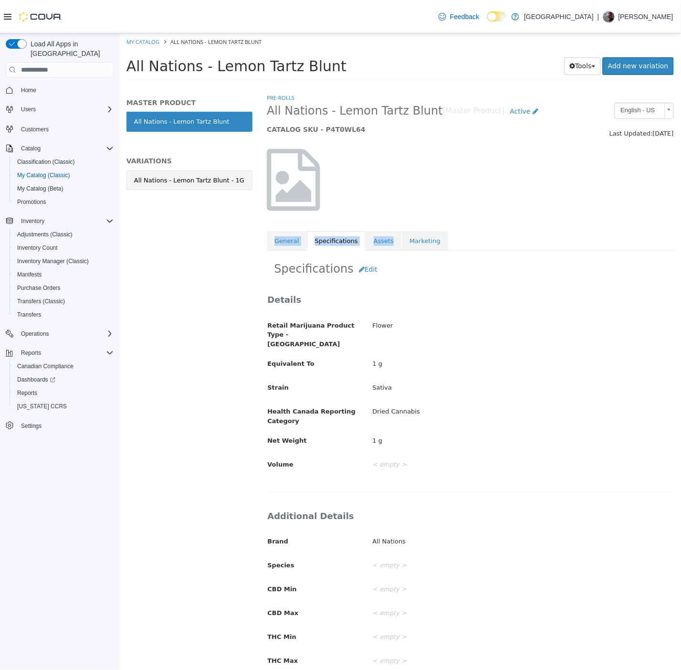
drag, startPoint x: 384, startPoint y: 238, endPoint x: 235, endPoint y: 171, distance: 163.4
click at [266, 193] on div "Pre-Rolls All Nations - Lemon Tartz Blunt [Master Product] Active CATALOG SKU -…" at bounding box center [469, 172] width 407 height 158
click at [232, 168] on div "MASTER PRODUCT All Nations - Lemon Tartz Blunt VARIATIONS All Nations - Lemon T…" at bounding box center [189, 154] width 126 height 112
click at [227, 182] on div "All Nations - Lemon Tartz Blunt - 1G" at bounding box center [189, 181] width 110 height 10
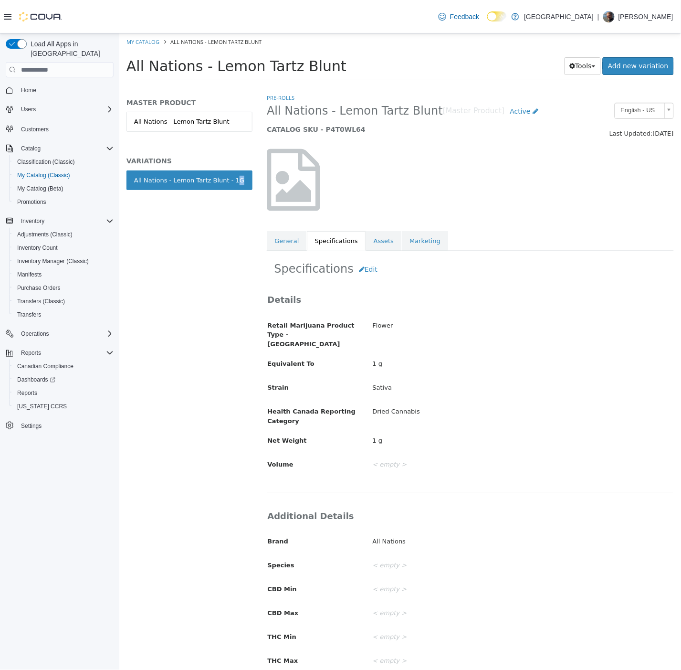
click at [226, 181] on div "All Nations - Lemon Tartz Blunt - 1G" at bounding box center [189, 181] width 110 height 10
click at [380, 239] on link "Assets" at bounding box center [383, 241] width 35 height 20
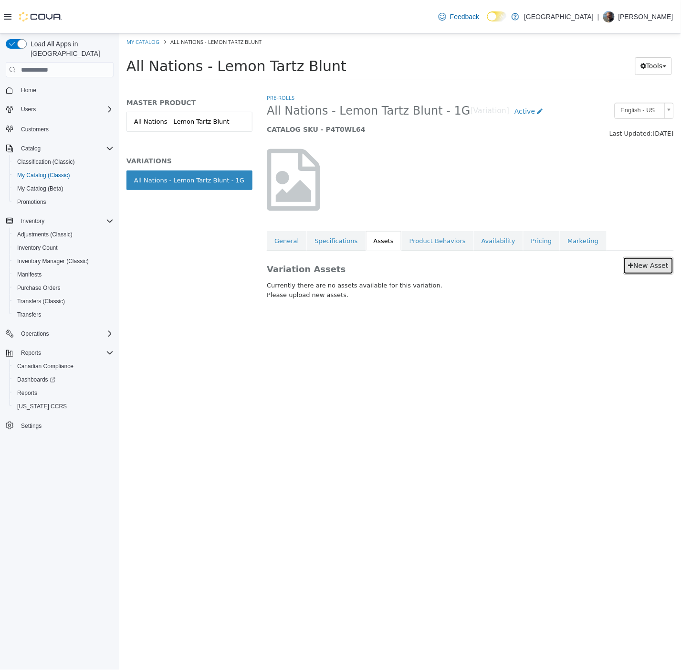
click at [640, 274] on link "New Asset" at bounding box center [648, 266] width 51 height 18
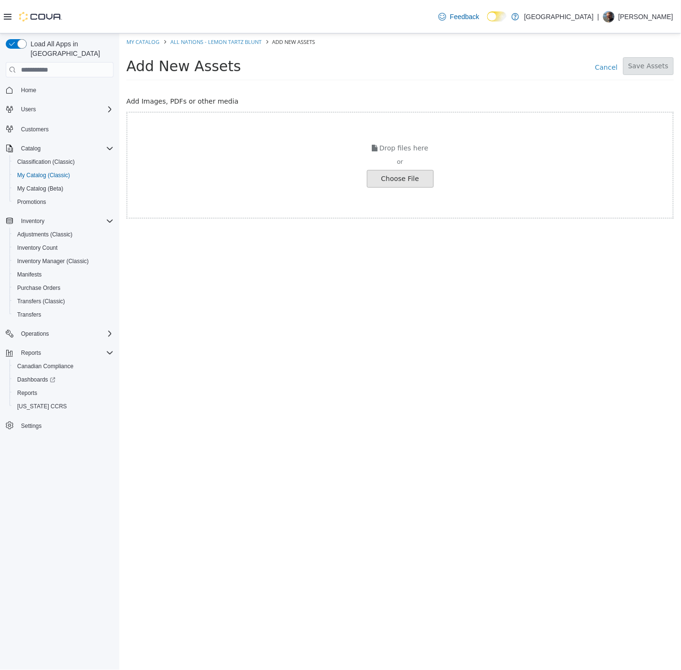
click at [646, 63] on button "Save Assets" at bounding box center [648, 66] width 51 height 18
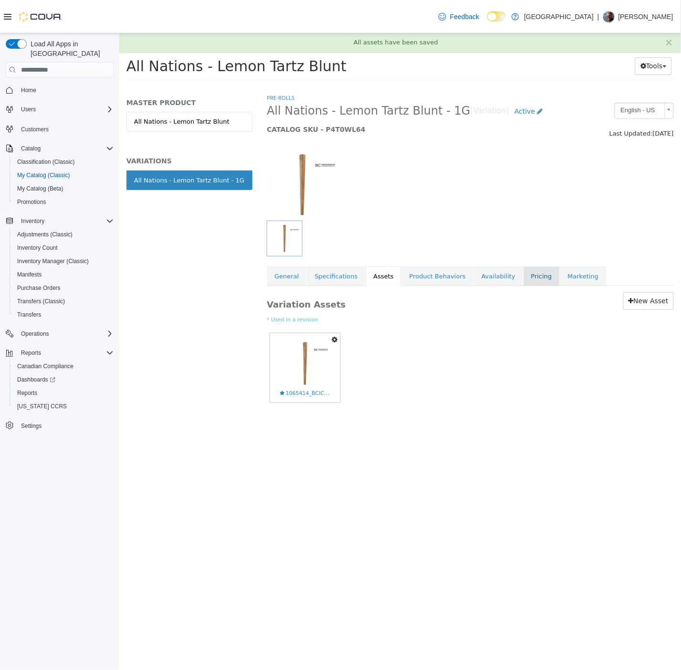
click at [523, 274] on link "Pricing" at bounding box center [541, 276] width 36 height 20
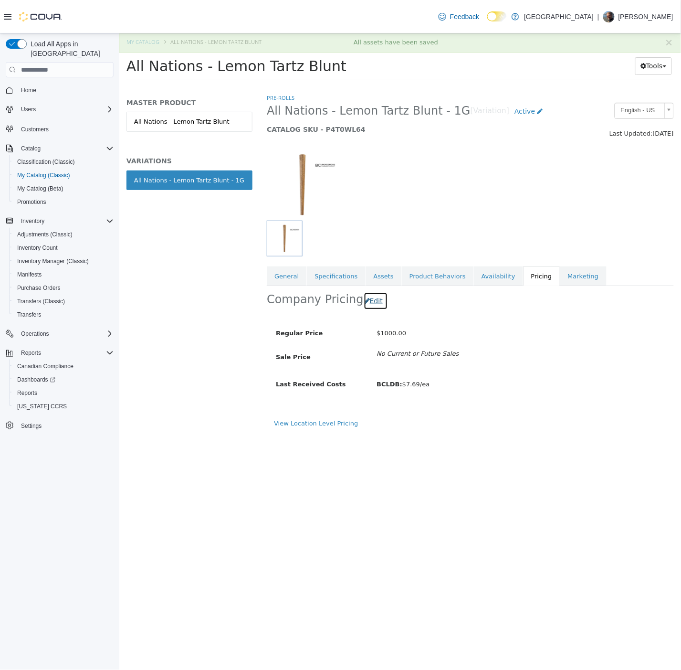
click at [372, 300] on button "Edit" at bounding box center [375, 301] width 24 height 18
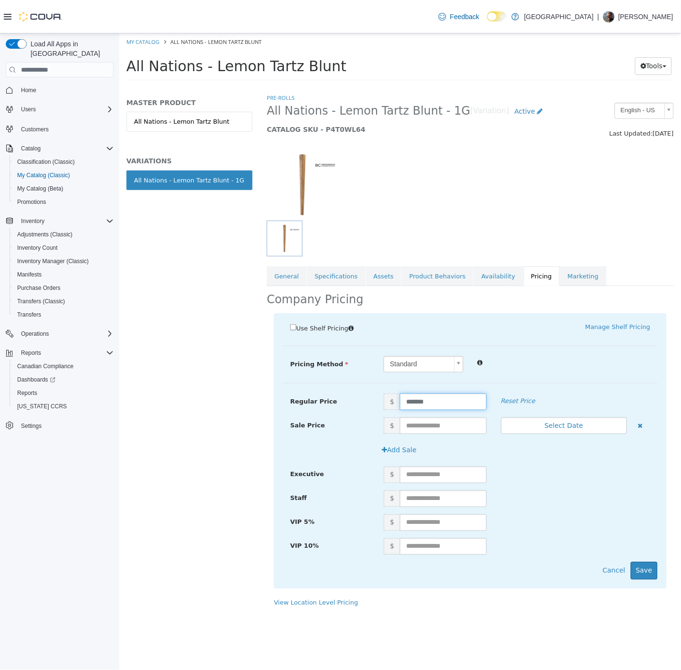
drag, startPoint x: 365, startPoint y: 393, endPoint x: 325, endPoint y: 295, distance: 106.4
click at [350, 385] on div "Use Shelf Pricing    Manage Shelf Pricing Shelf Price Select a Shelf Price Shel…" at bounding box center [470, 450] width 393 height 275
type input "*****"
click at [649, 568] on button "Save" at bounding box center [644, 571] width 27 height 18
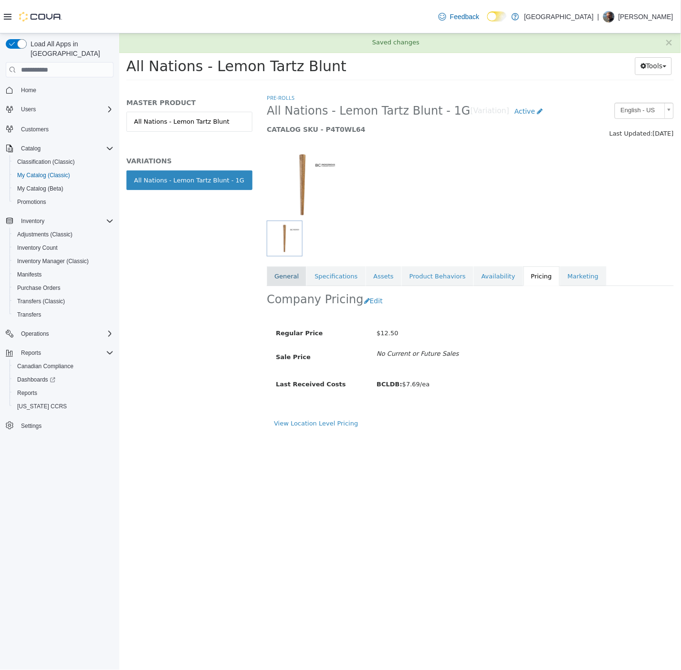
click at [285, 275] on link "General" at bounding box center [286, 276] width 40 height 20
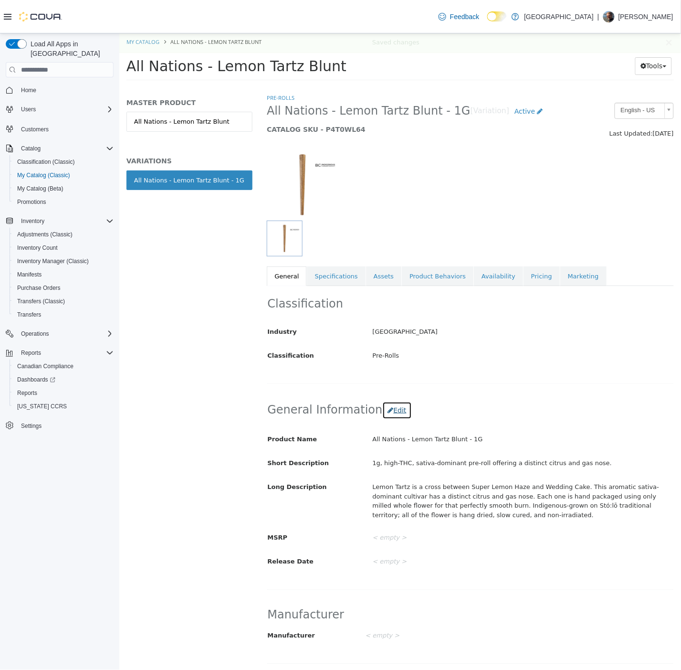
click at [384, 414] on button "Edit" at bounding box center [396, 410] width 29 height 18
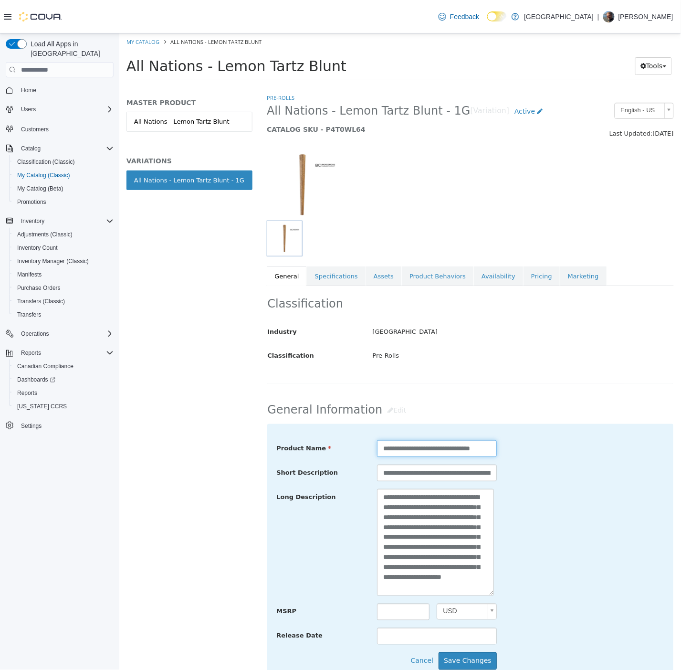
scroll to position [0, 1]
drag, startPoint x: 416, startPoint y: 447, endPoint x: 559, endPoint y: 483, distance: 146.8
click at [559, 483] on div "**********" at bounding box center [470, 542] width 388 height 205
paste input "**********"
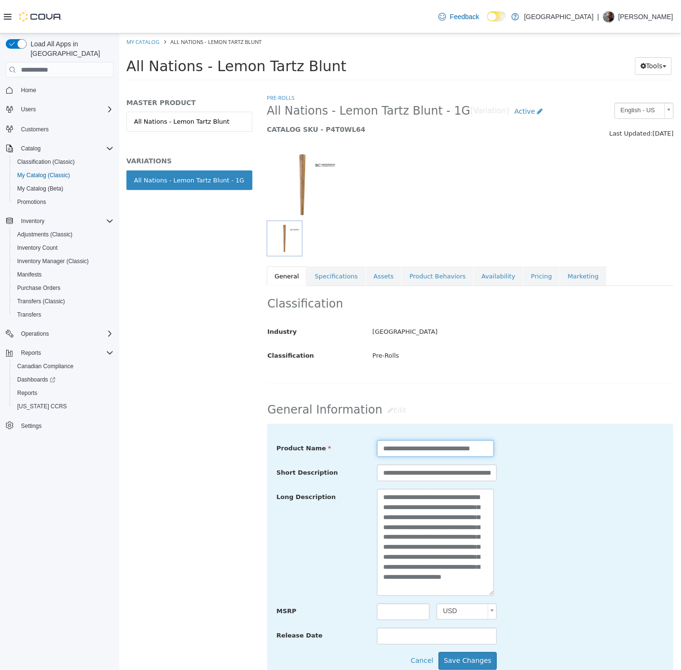
scroll to position [53, 0]
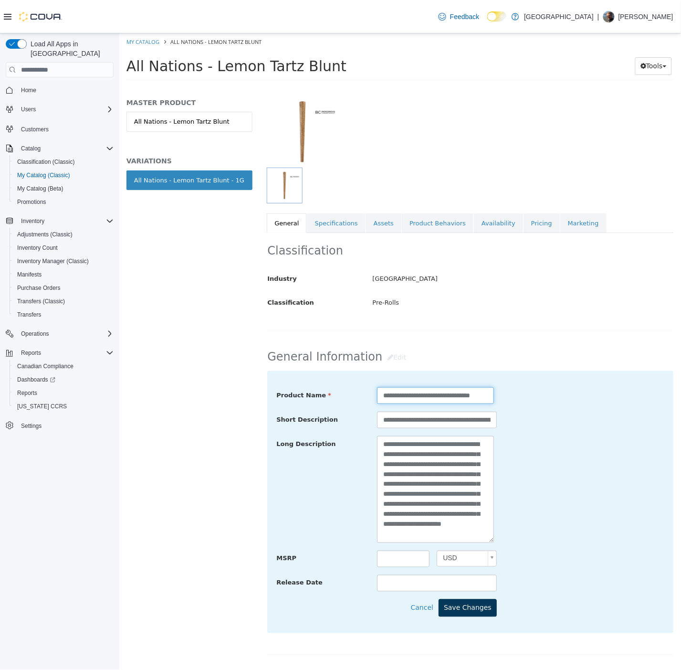
type input "**********"
click at [460, 617] on button "Save Changes" at bounding box center [467, 608] width 58 height 18
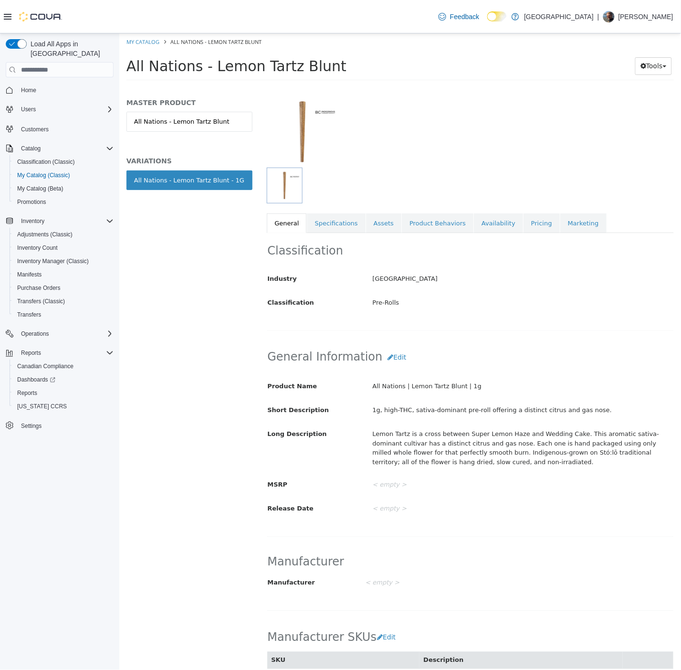
click at [355, 156] on div at bounding box center [329, 132] width 140 height 72
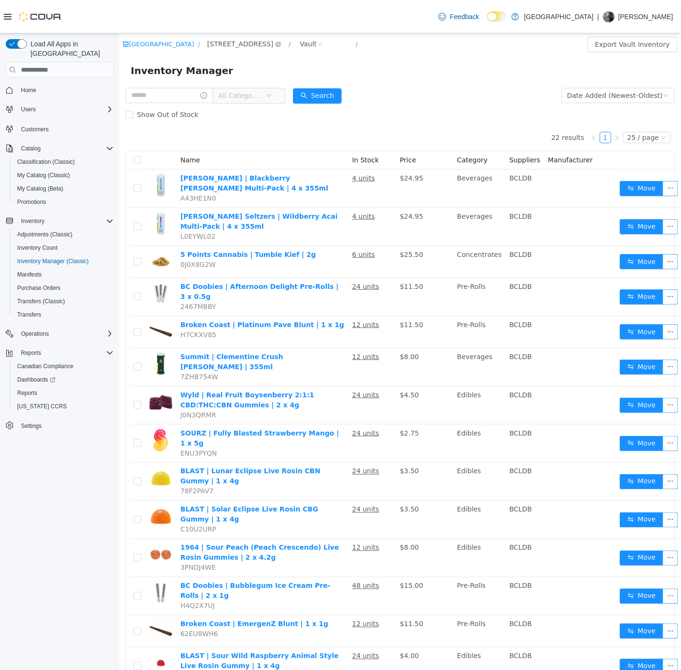
drag, startPoint x: 242, startPoint y: 57, endPoint x: 229, endPoint y: 45, distance: 17.2
click at [242, 56] on div "Inventory Manager" at bounding box center [400, 70] width 562 height 31
click at [30, 86] on span "Home" at bounding box center [28, 90] width 15 height 8
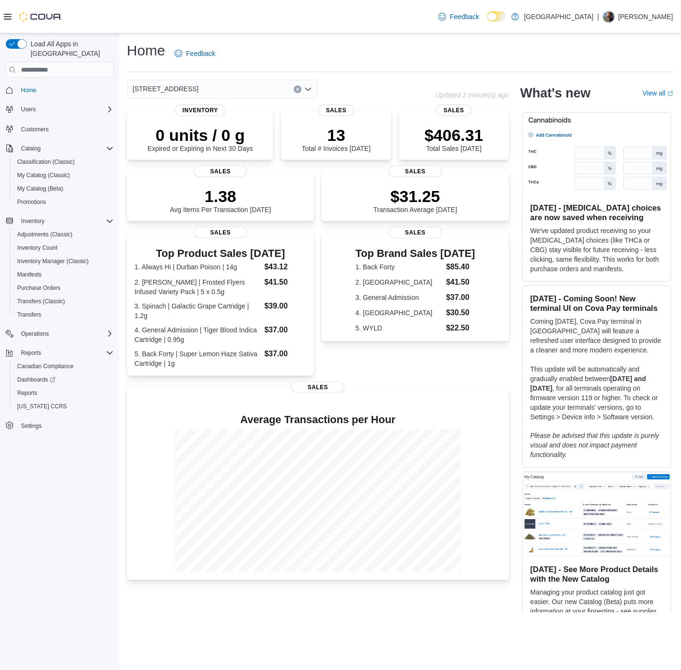
click at [267, 93] on div "103-855 Shawnigan Mill Bay Rd." at bounding box center [222, 89] width 191 height 19
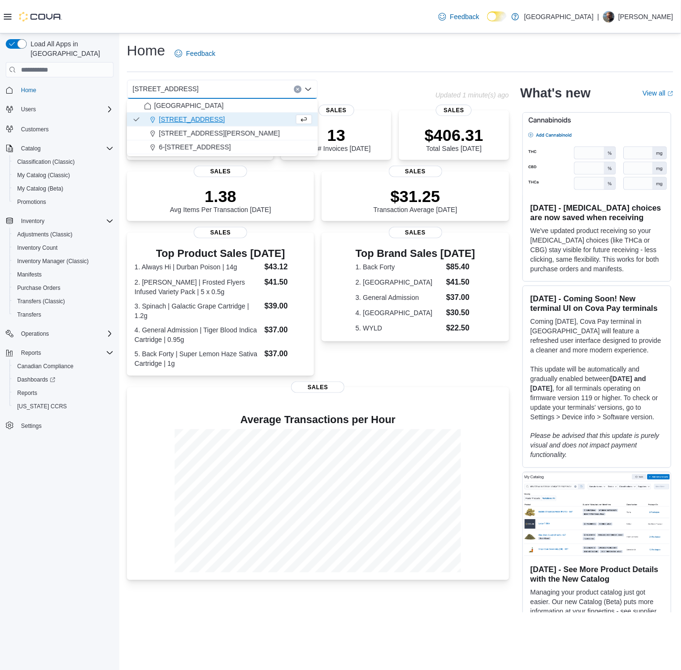
click at [228, 125] on button "103-855 Shawnigan Mill Bay Rd." at bounding box center [222, 120] width 191 height 14
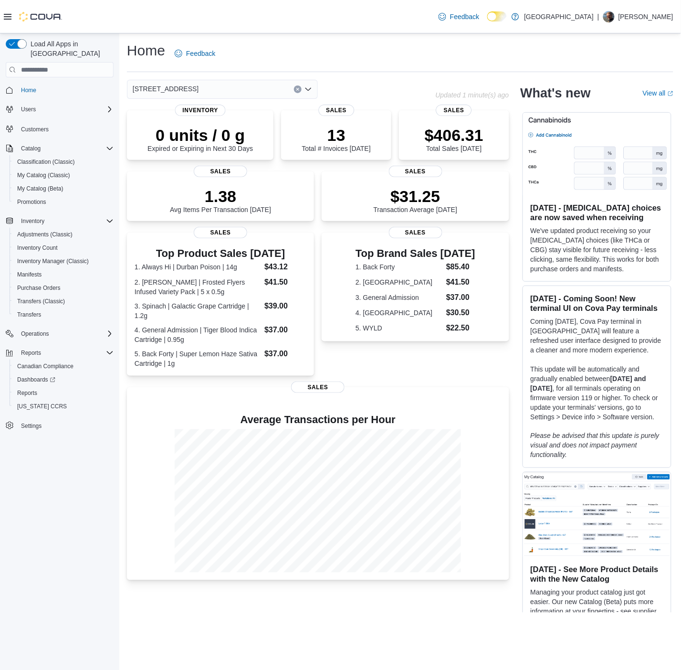
click at [199, 89] on span "103-855 Shawnigan Mill Bay Rd." at bounding box center [166, 88] width 66 height 11
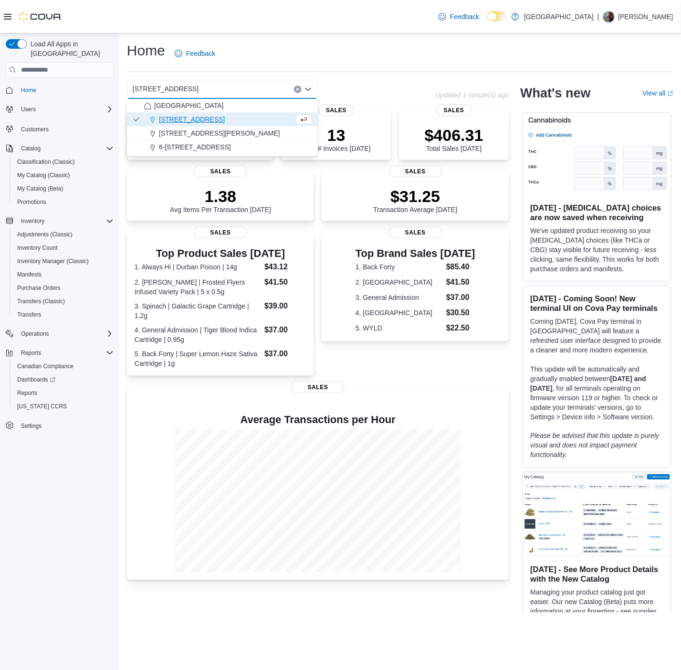
click at [187, 126] on button "103-855 Shawnigan Mill Bay Rd." at bounding box center [222, 120] width 191 height 14
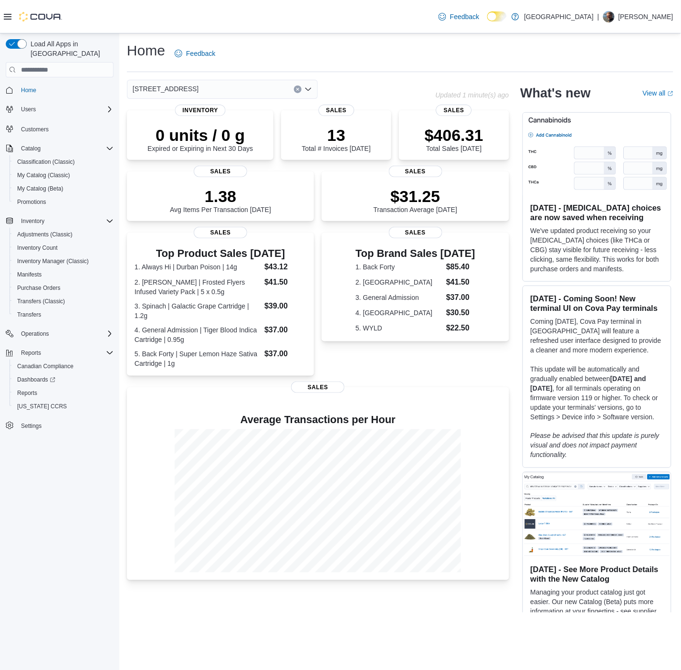
click at [199, 90] on span "103-855 Shawnigan Mill Bay Rd." at bounding box center [166, 88] width 66 height 11
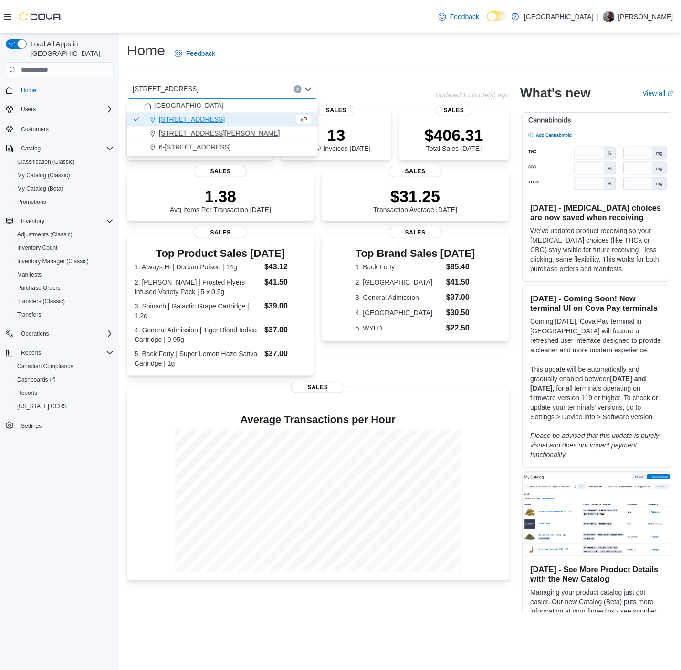
click at [188, 130] on span "3541 Cobble Hill Rd" at bounding box center [219, 133] width 121 height 10
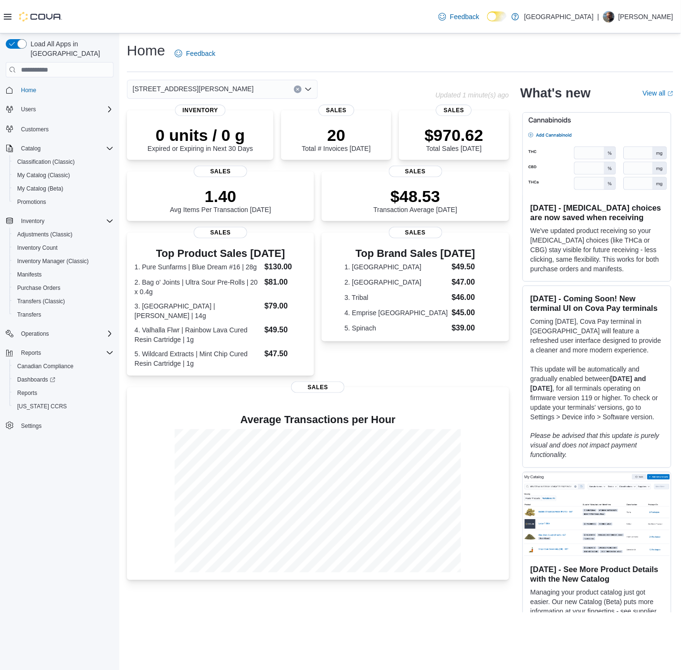
click at [194, 92] on div "3541 Cobble Hill Rd Combo box. Selected. 3541 Cobble Hill Rd. Press Backspace t…" at bounding box center [222, 89] width 191 height 19
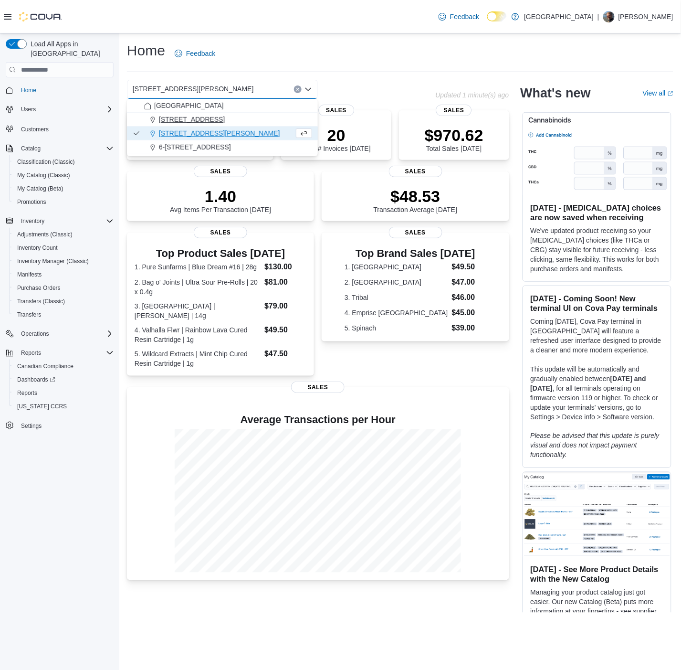
click at [192, 116] on span "103-855 Shawnigan Mill Bay Rd." at bounding box center [192, 120] width 66 height 10
